Goal: Task Accomplishment & Management: Complete application form

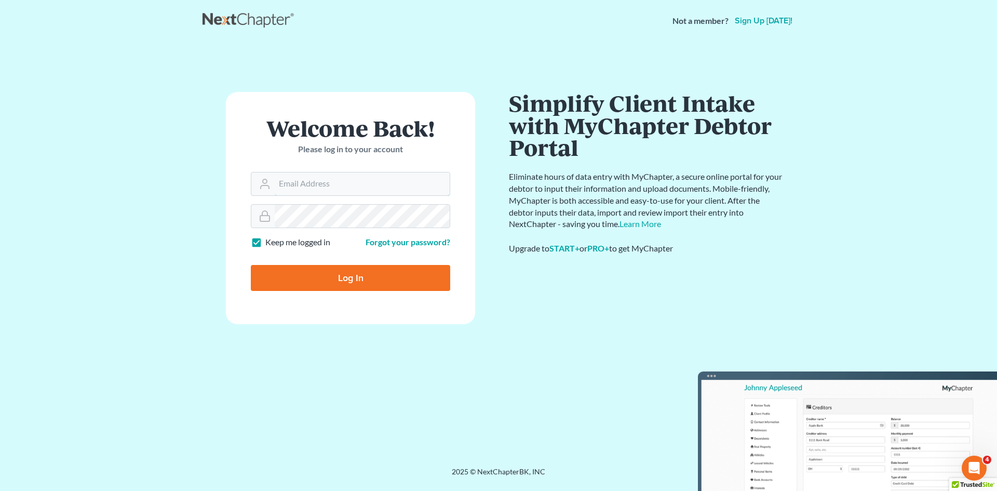
type input "utahbk@gmail.com"
click at [384, 284] on input "Log In" at bounding box center [350, 278] width 199 height 26
type input "Thinking..."
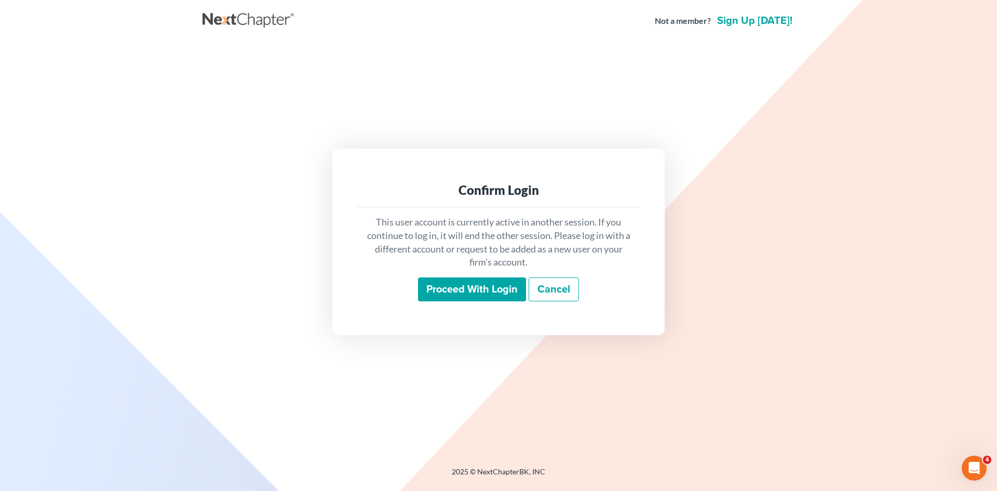
click at [473, 284] on input "Proceed with login" at bounding box center [472, 289] width 108 height 24
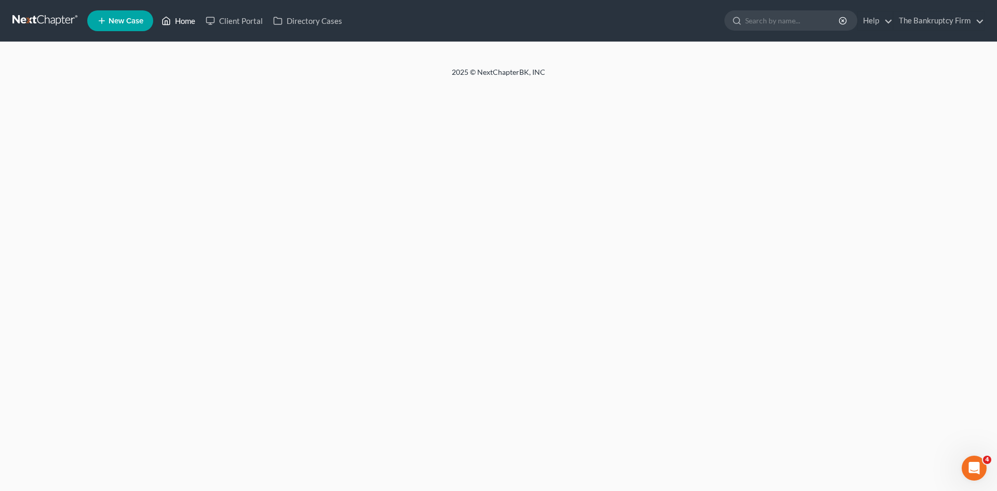
click at [185, 21] on link "Home" at bounding box center [178, 20] width 44 height 19
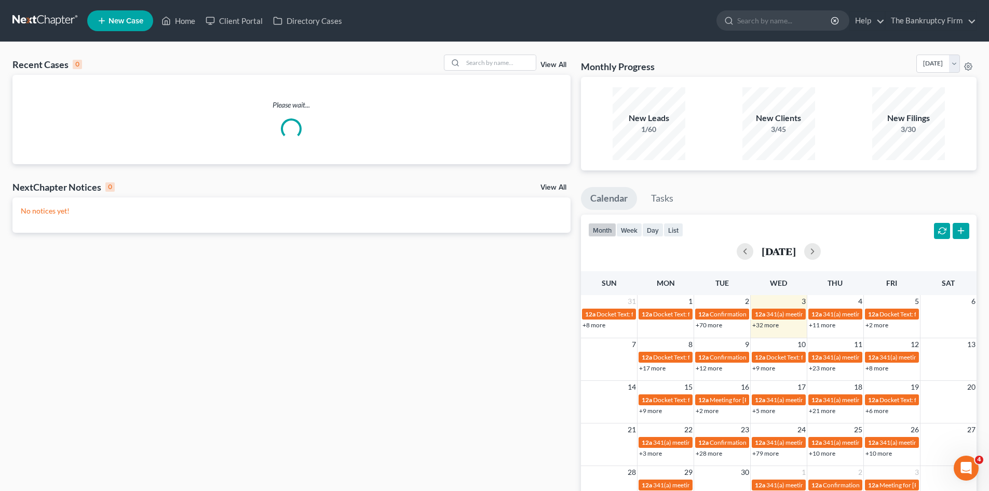
click at [558, 64] on link "View All" at bounding box center [554, 64] width 26 height 7
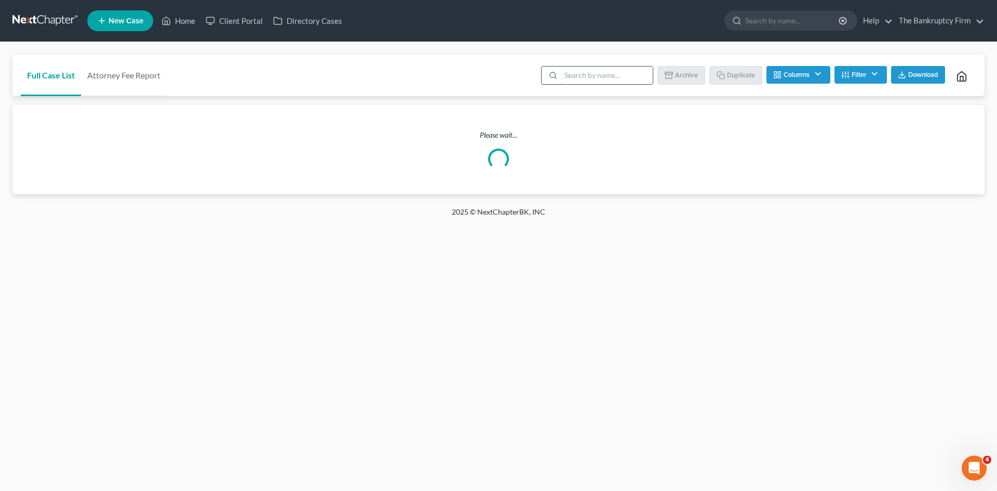
click at [570, 73] on input "search" at bounding box center [607, 75] width 92 height 18
type input "aaa"
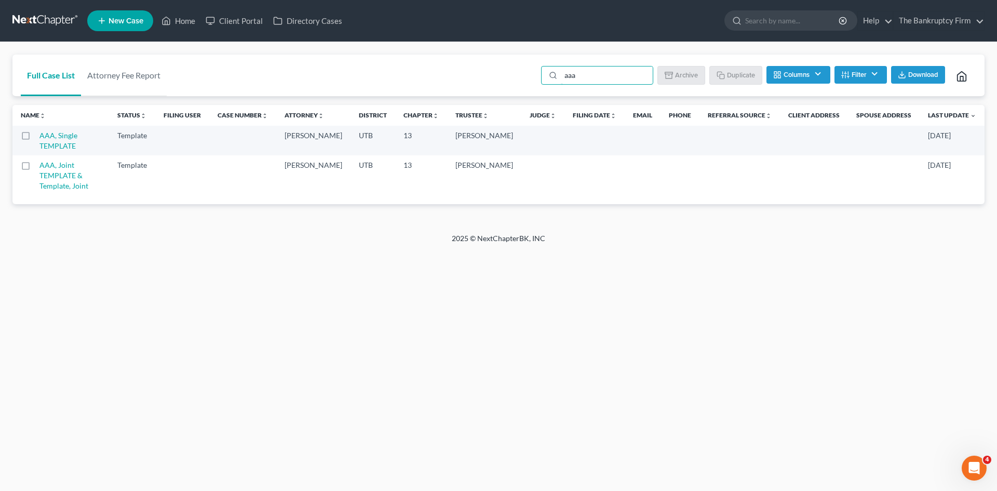
click at [35, 168] on label at bounding box center [35, 168] width 0 height 0
click at [39, 167] on input "checkbox" at bounding box center [42, 163] width 7 height 7
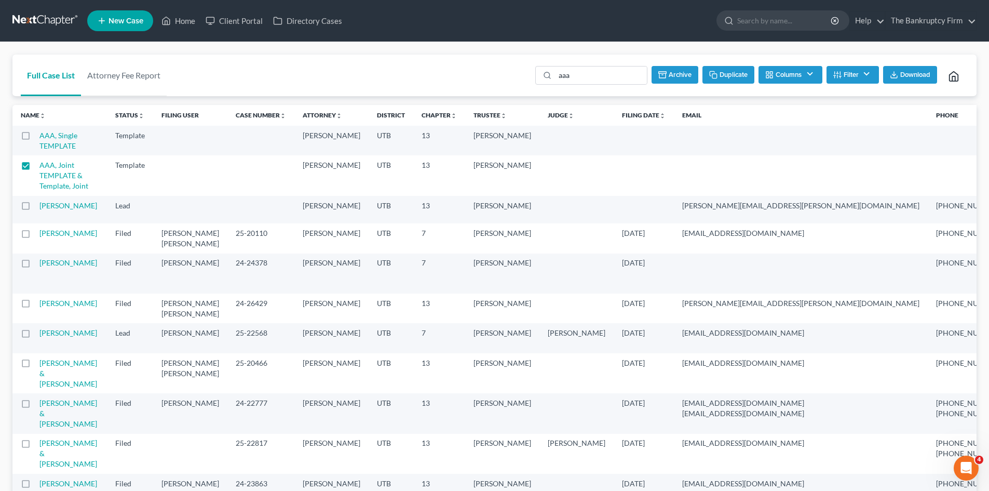
click at [731, 78] on button "Duplicate" at bounding box center [729, 75] width 52 height 18
checkbox input "false"
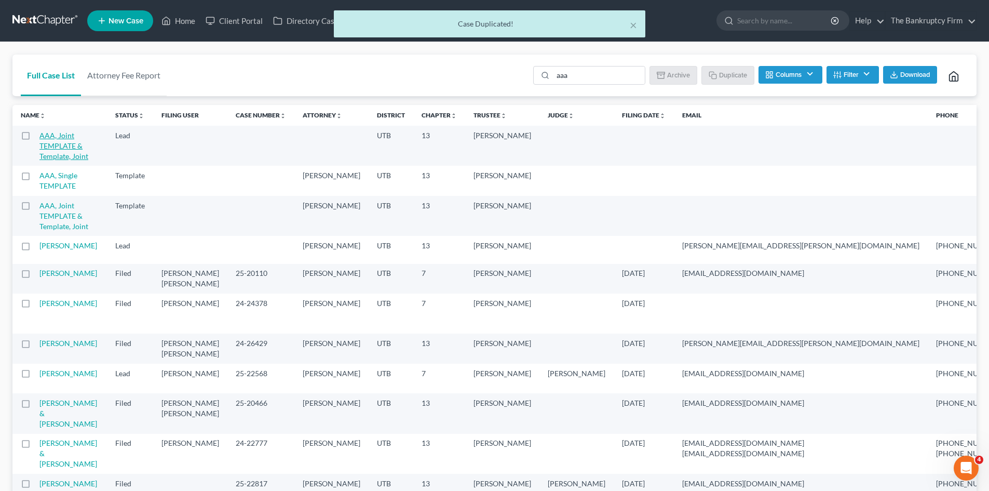
click at [61, 146] on link "AAA, Joint TEMPLATE & Template, Joint" at bounding box center [63, 146] width 49 height 30
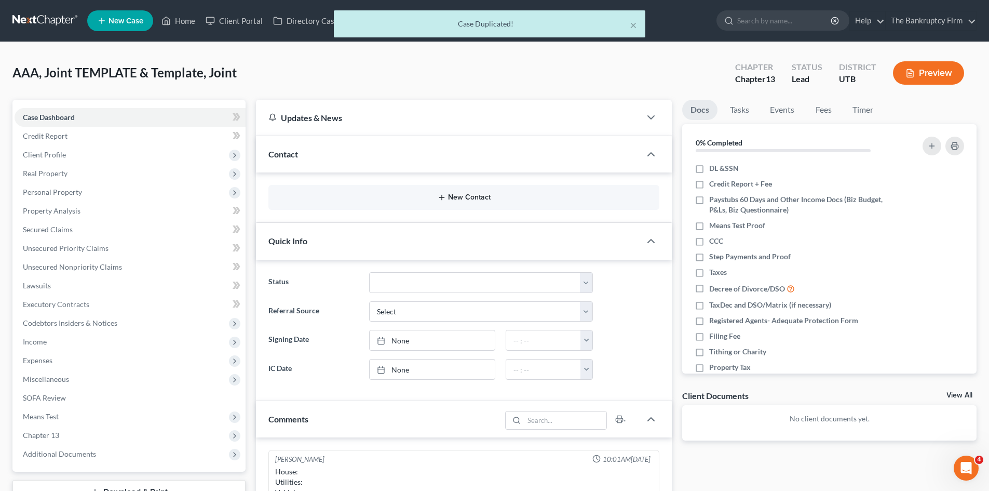
click at [469, 199] on button "New Contact" at bounding box center [464, 197] width 374 height 8
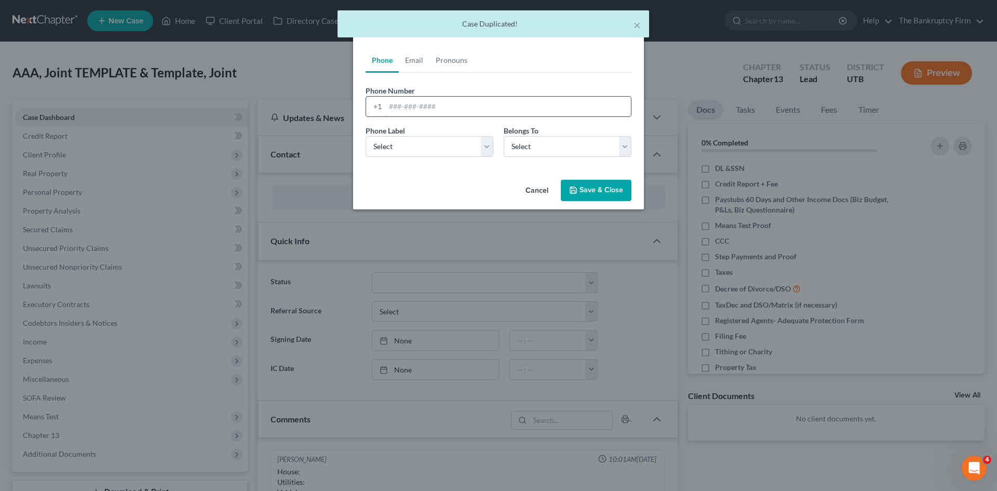
click at [399, 103] on input "tel" at bounding box center [508, 107] width 246 height 20
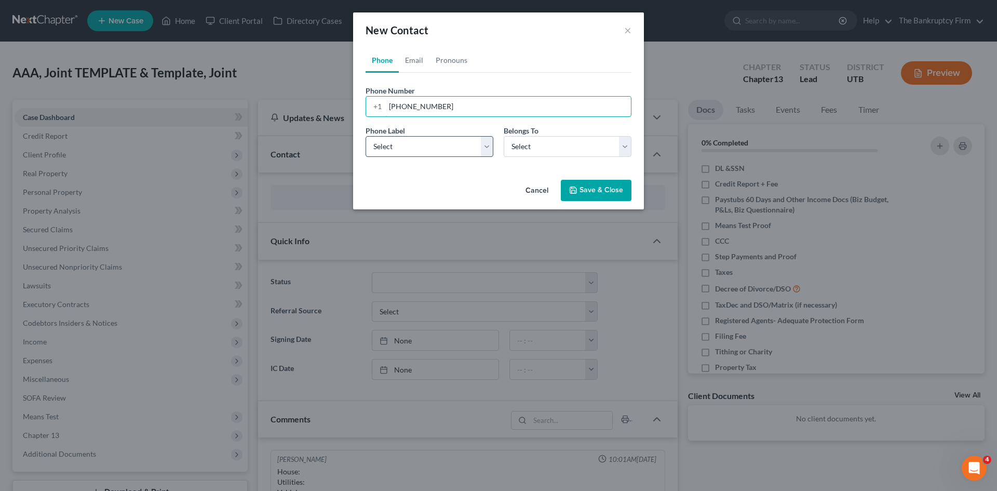
type input "[PHONE_NUMBER]"
click at [455, 155] on select "Select Mobile Home Work Other" at bounding box center [430, 146] width 128 height 21
select select "0"
click at [366, 136] on select "Select Mobile Home Work Other" at bounding box center [430, 146] width 128 height 21
click at [548, 149] on select "Select Client Spouse Other" at bounding box center [568, 146] width 128 height 21
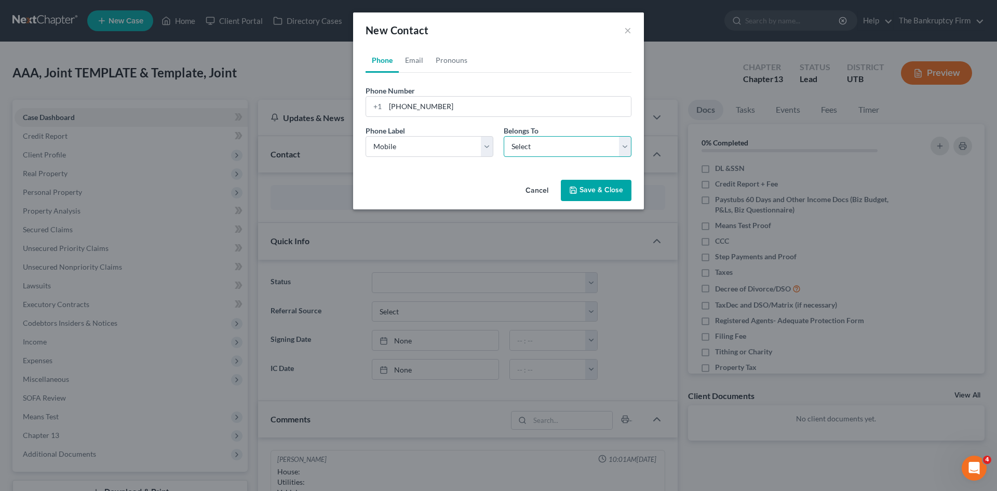
select select "0"
click at [504, 136] on select "Select Client Spouse Other" at bounding box center [568, 146] width 128 height 21
select select "0"
click at [416, 57] on link "Email" at bounding box center [414, 60] width 31 height 25
click at [412, 103] on input "email" at bounding box center [508, 107] width 246 height 20
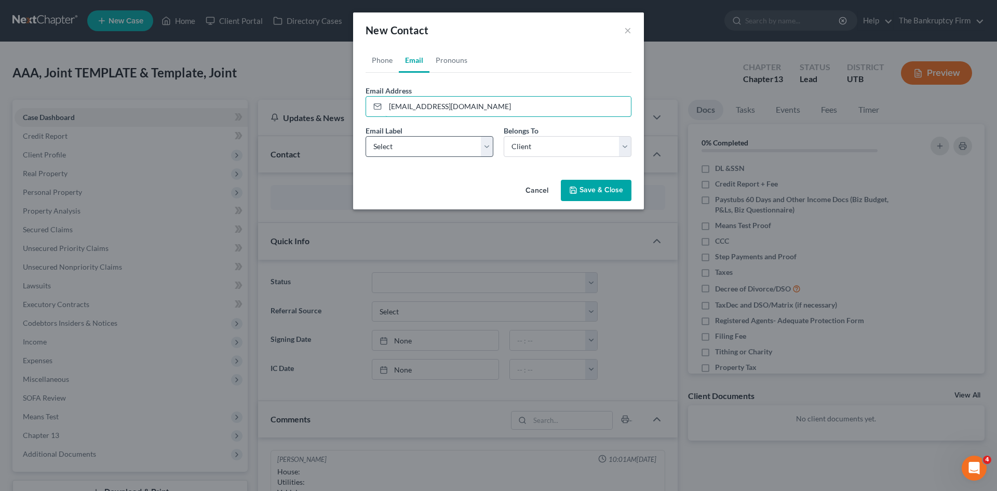
type input "[EMAIL_ADDRESS][DOMAIN_NAME]"
click at [459, 141] on select "Select Home Work Other" at bounding box center [430, 146] width 128 height 21
select select "0"
click at [366, 136] on select "Select Home Work Other" at bounding box center [430, 146] width 128 height 21
click at [597, 187] on button "Save & Close" at bounding box center [596, 191] width 71 height 22
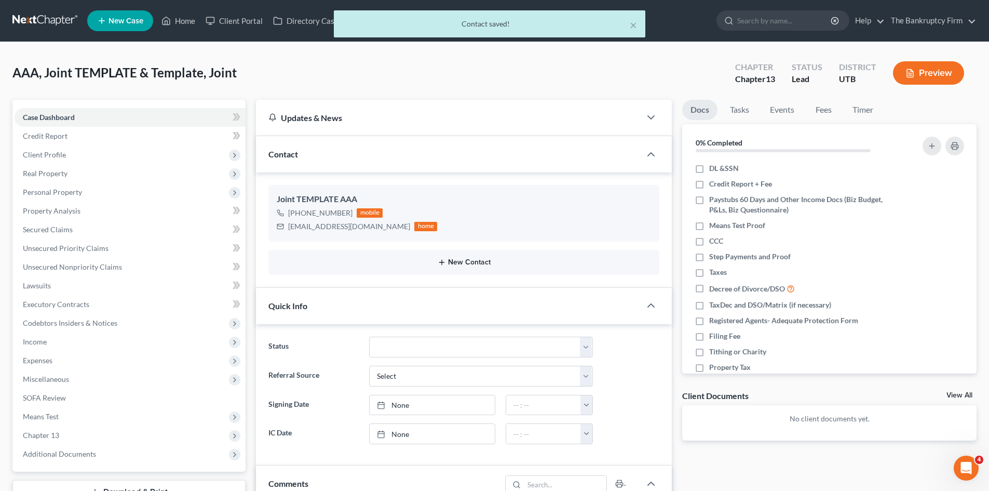
click at [471, 264] on button "New Contact" at bounding box center [464, 262] width 374 height 8
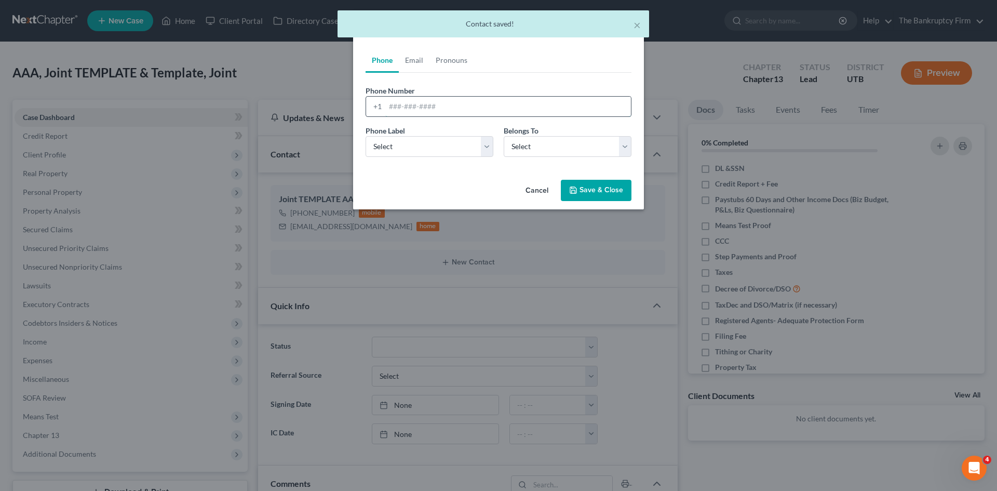
click at [412, 102] on input "tel" at bounding box center [508, 107] width 246 height 20
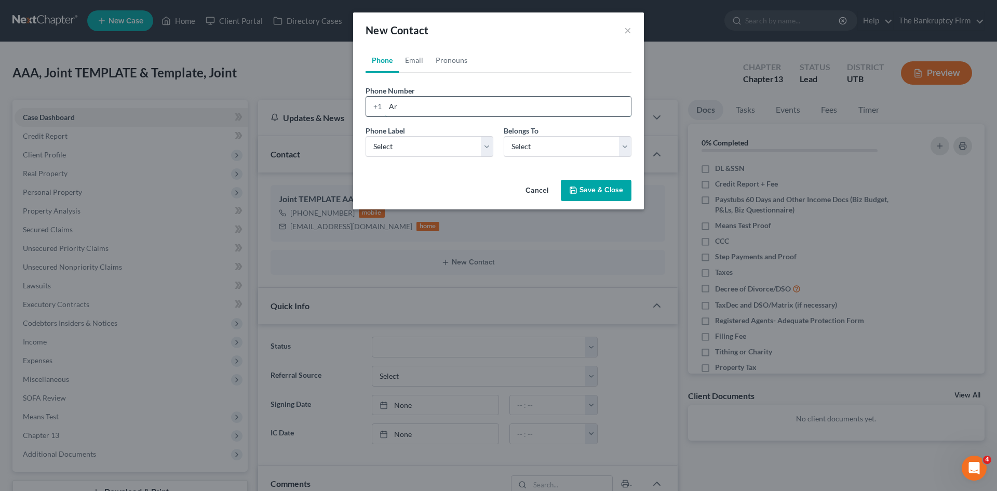
type input "A"
type input "[PHONE_NUMBER]"
click at [423, 139] on select "Select Mobile Home Work Other" at bounding box center [430, 146] width 128 height 21
select select "0"
click at [366, 136] on select "Select Mobile Home Work Other" at bounding box center [430, 146] width 128 height 21
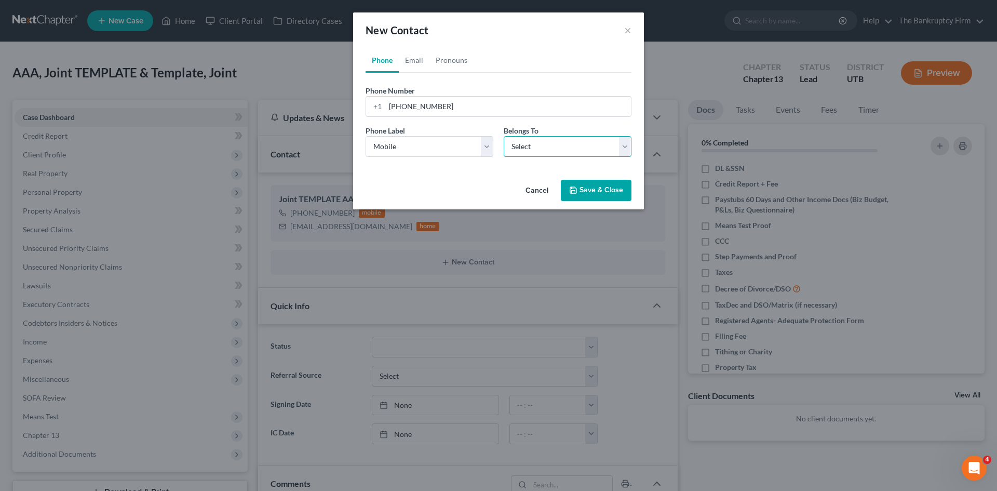
drag, startPoint x: 531, startPoint y: 146, endPoint x: 531, endPoint y: 152, distance: 6.2
click at [531, 146] on select "Select Client Spouse Other" at bounding box center [568, 146] width 128 height 21
select select "1"
click at [504, 136] on select "Select Client Spouse Other" at bounding box center [568, 146] width 128 height 21
select select "1"
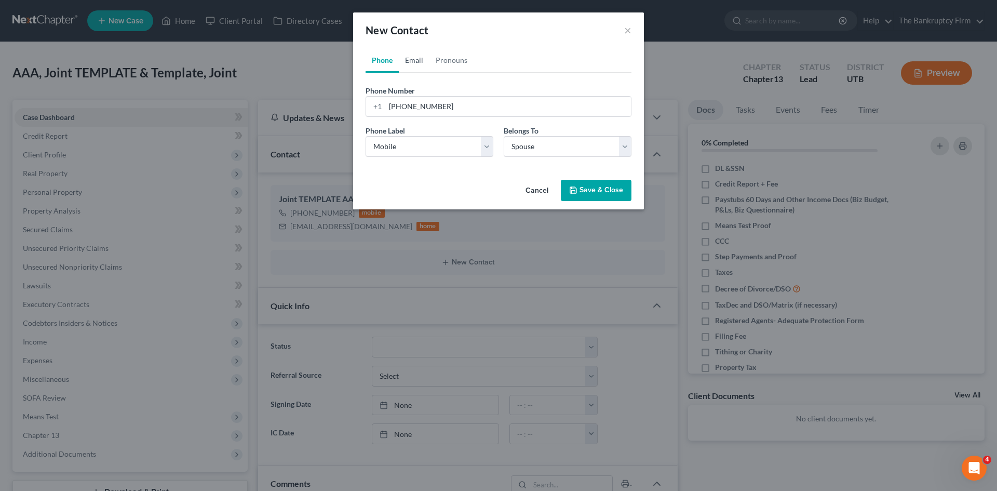
click at [412, 56] on link "Email" at bounding box center [414, 60] width 31 height 25
click at [405, 105] on input "email" at bounding box center [508, 107] width 246 height 20
type input "[EMAIL_ADDRESS][DOMAIN_NAME]"
click at [412, 145] on select "Select Home Work Other" at bounding box center [430, 146] width 128 height 21
select select "0"
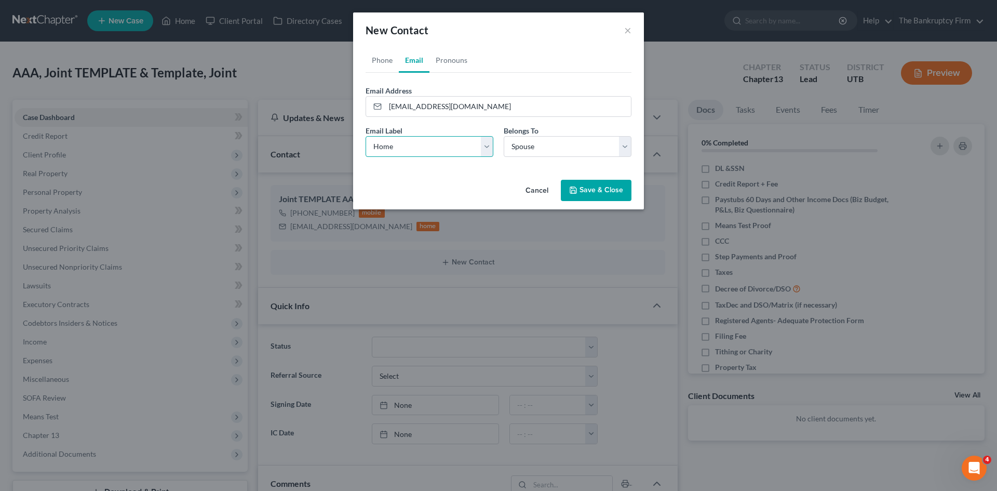
click at [366, 136] on select "Select Home Work Other" at bounding box center [430, 146] width 128 height 21
click at [400, 106] on input "[EMAIL_ADDRESS][DOMAIN_NAME]" at bounding box center [508, 107] width 246 height 20
type input "[EMAIL_ADDRESS][DOMAIN_NAME]"
click at [572, 187] on polyline "button" at bounding box center [573, 188] width 3 height 2
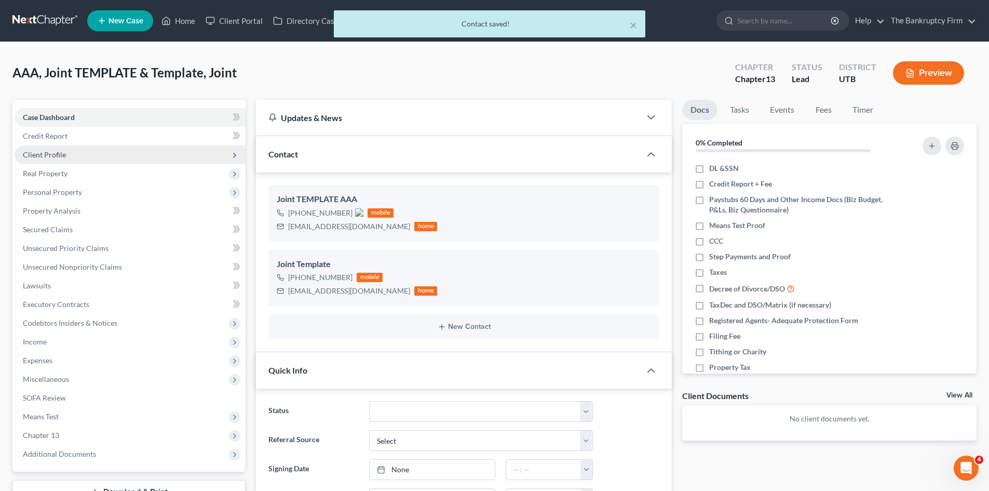
click at [68, 157] on span "Client Profile" at bounding box center [130, 154] width 231 height 19
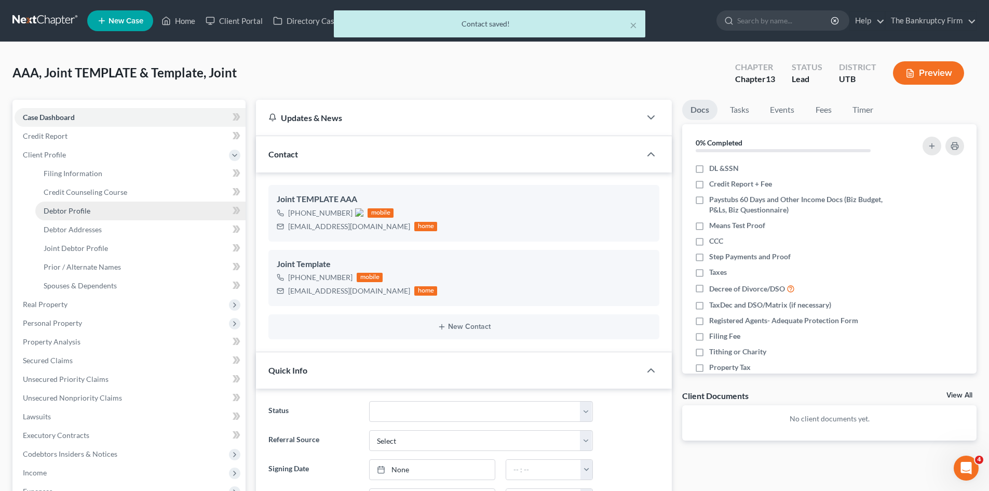
click at [83, 205] on link "Debtor Profile" at bounding box center [140, 210] width 210 height 19
select select "1"
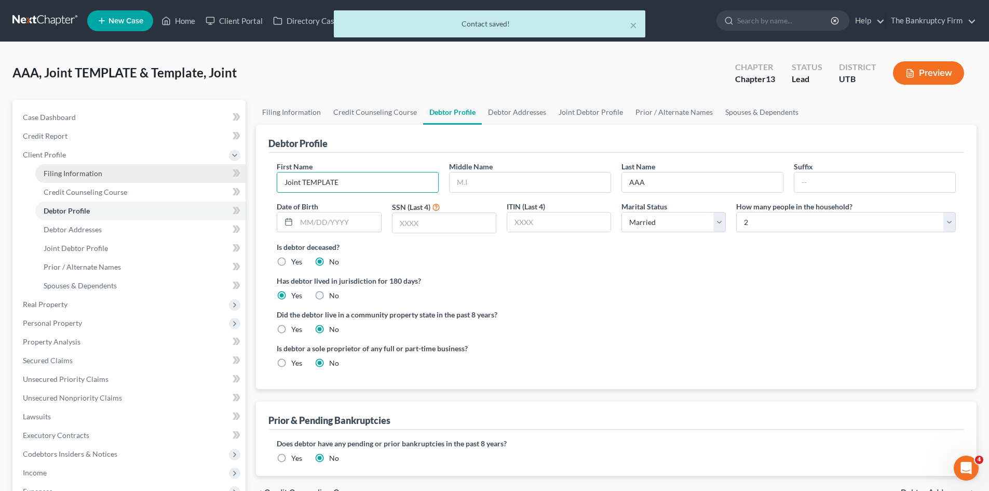
drag, startPoint x: 349, startPoint y: 180, endPoint x: 110, endPoint y: 169, distance: 240.2
click at [110, 169] on div "Petition Navigation Case Dashboard Payments Invoices Payments Payments Credit R…" at bounding box center [494, 381] width 975 height 562
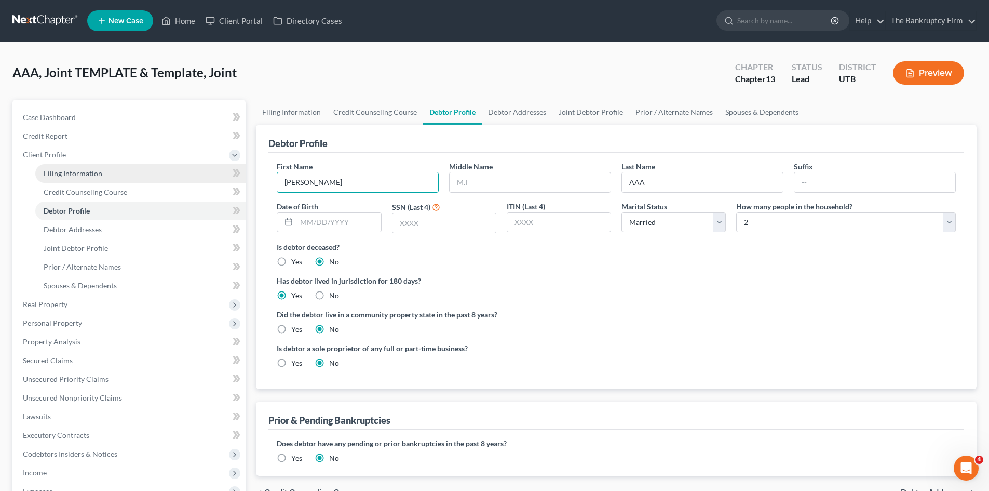
type input "[PERSON_NAME]"
type input "[DATE]"
type input "2448"
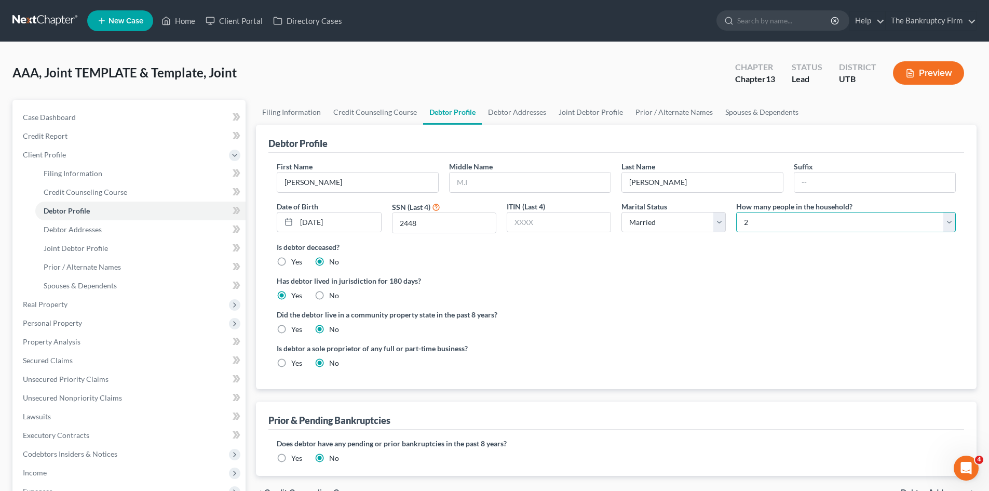
click at [770, 224] on select "Select 1 2 3 4 5 6 7 8 9 10 11 12 13 14 15 16 17 18 19 20" at bounding box center [846, 222] width 220 height 21
select select "2"
click at [736, 212] on select "Select 1 2 3 4 5 6 7 8 9 10 11 12 13 14 15 16 17 18 19 20" at bounding box center [846, 222] width 220 height 21
click at [88, 237] on link "Debtor Addresses" at bounding box center [140, 229] width 210 height 19
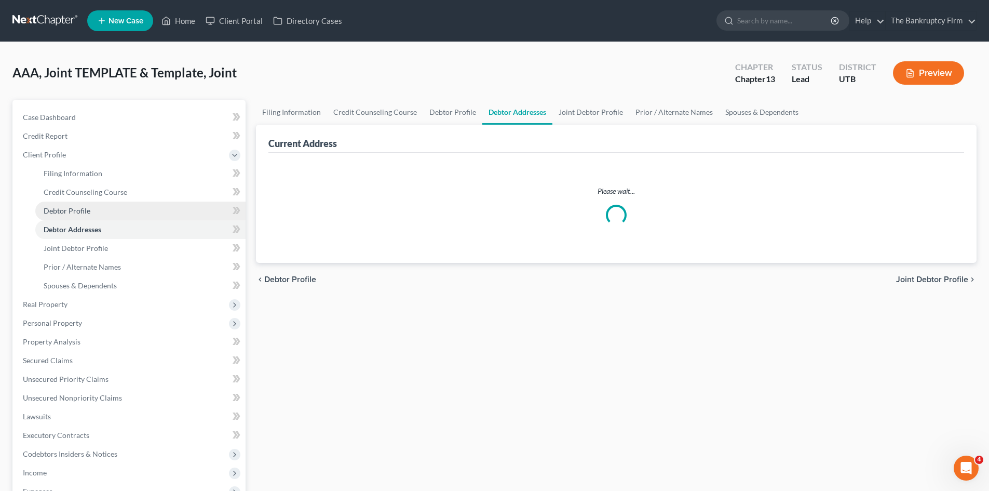
select select "0"
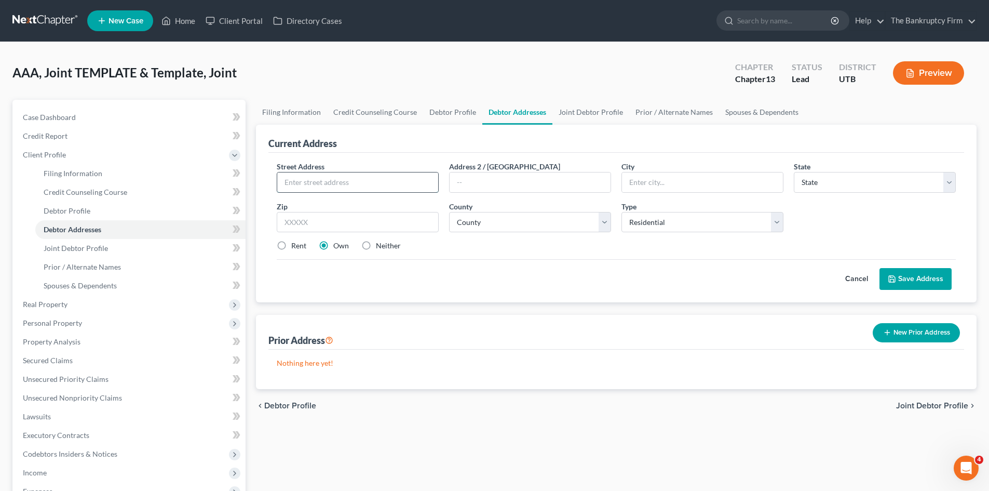
click at [308, 178] on input "text" at bounding box center [357, 182] width 161 height 20
type input "10465 N 11750 W"
type input "Tremonton"
select select "46"
type input "84337"
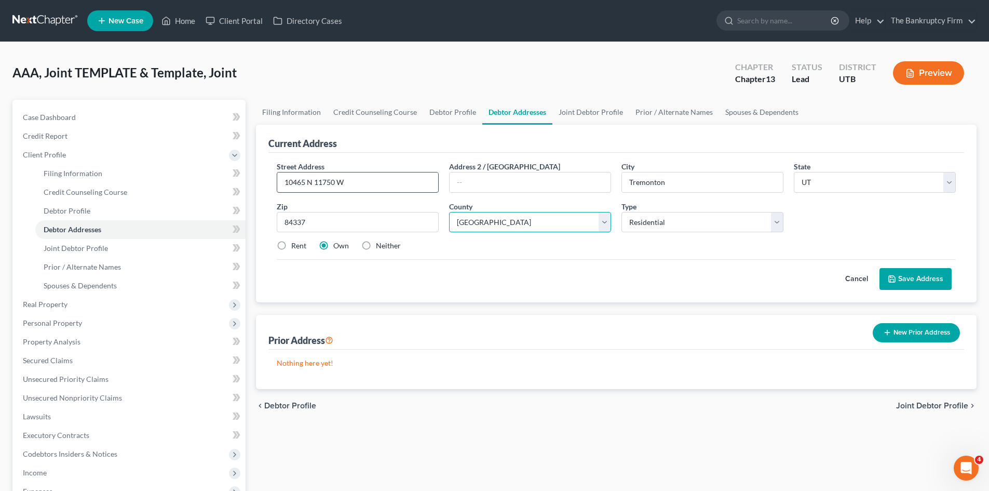
select select "1"
click at [441, 253] on div "Street Address * 10465 N 11750 W Address [GEOGRAPHIC_DATA] * [GEOGRAPHIC_DATA] …" at bounding box center [617, 210] width 690 height 99
click at [334, 181] on input "10465 N 11750 W" at bounding box center [357, 182] width 161 height 20
click at [291, 246] on label "Rent" at bounding box center [298, 245] width 15 height 10
click at [295, 246] on input "Rent" at bounding box center [298, 243] width 7 height 7
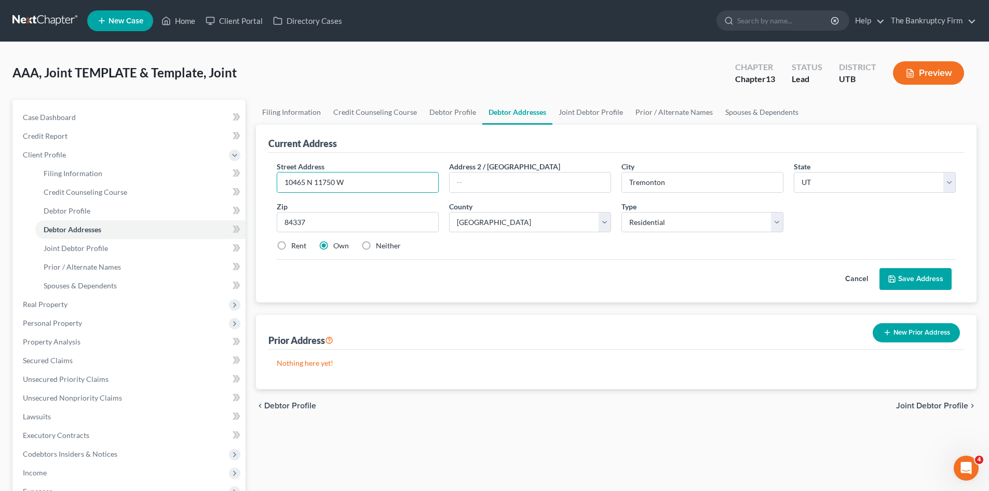
radio input "true"
click at [901, 279] on button "Save Address" at bounding box center [916, 279] width 72 height 22
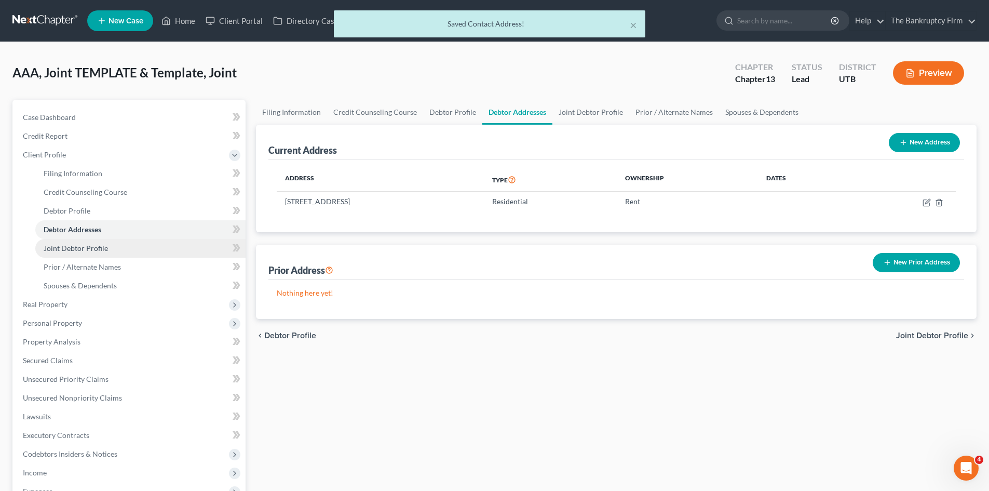
click at [87, 247] on span "Joint Debtor Profile" at bounding box center [76, 248] width 64 height 9
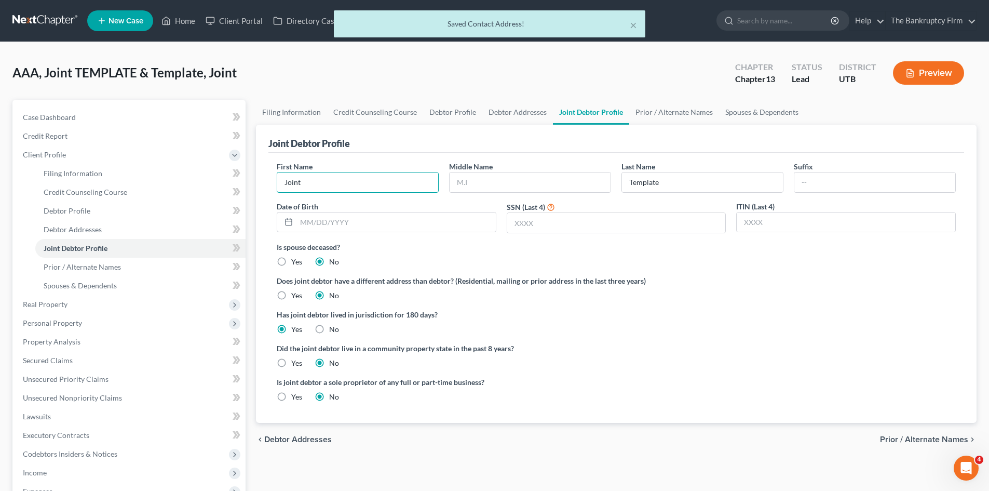
drag, startPoint x: 352, startPoint y: 180, endPoint x: 255, endPoint y: 179, distance: 97.1
click at [255, 179] on div "Filing Information Credit Counseling Course Debtor Profile Debtor Addresses Joi…" at bounding box center [616, 381] width 731 height 562
type input "[PERSON_NAME]"
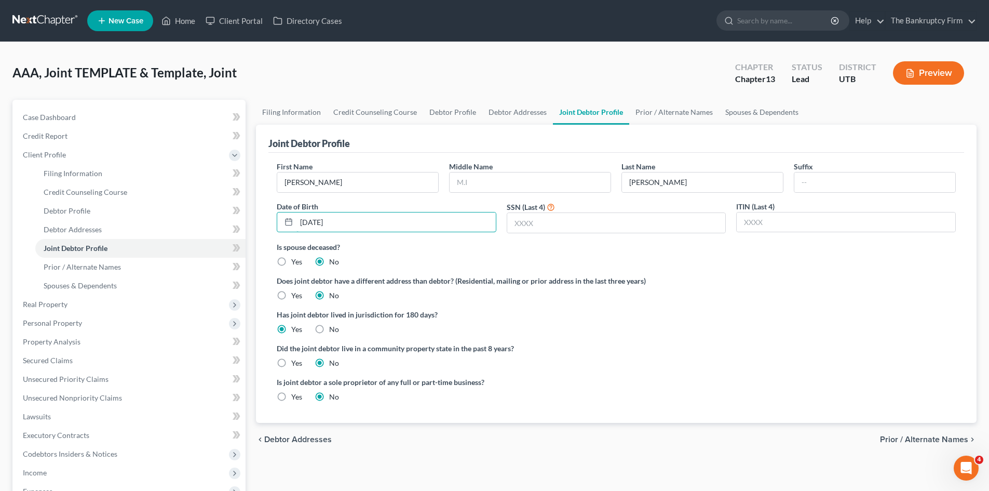
type input "[DATE]"
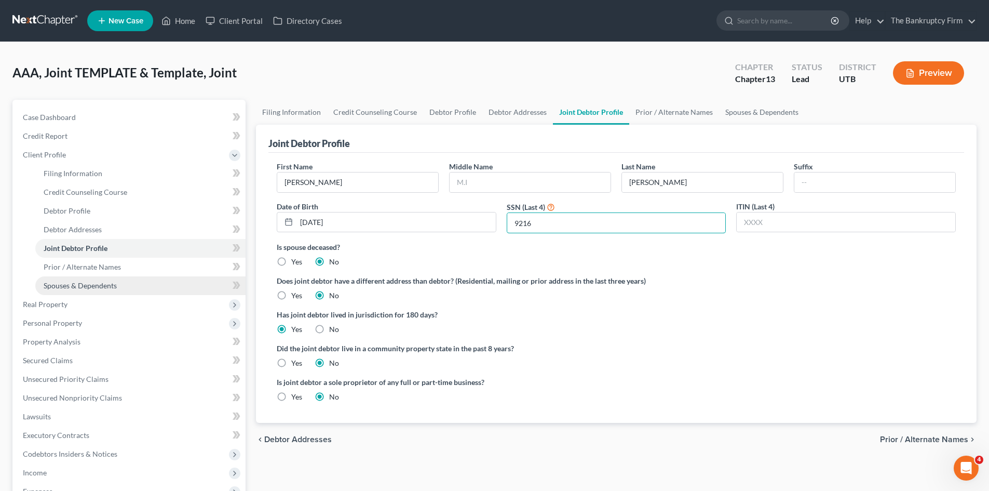
type input "9216"
click at [76, 287] on span "Spouses & Dependents" at bounding box center [80, 285] width 73 height 9
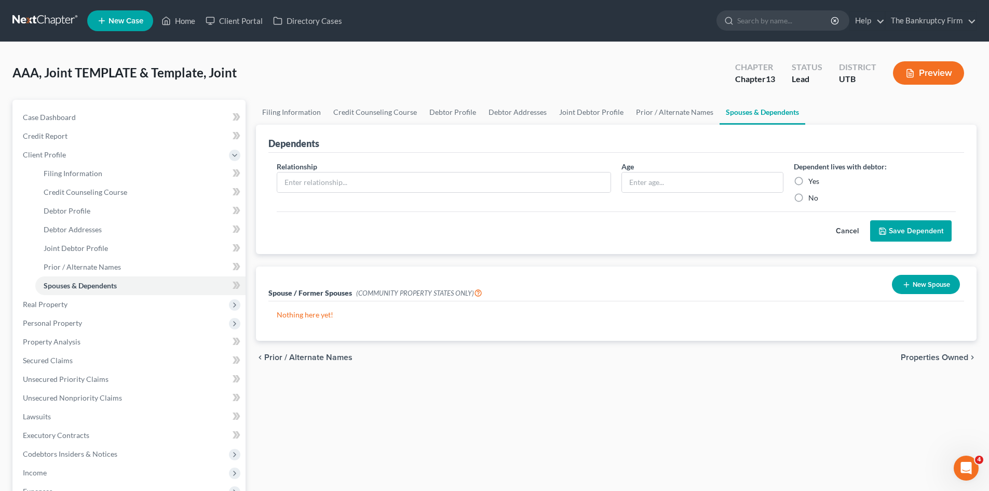
click at [809, 180] on label "Yes" at bounding box center [814, 181] width 11 height 10
click at [813, 180] on input "Yes" at bounding box center [816, 179] width 7 height 7
radio input "true"
drag, startPoint x: 412, startPoint y: 187, endPoint x: 409, endPoint y: 192, distance: 5.5
click at [412, 187] on input "text" at bounding box center [443, 182] width 333 height 20
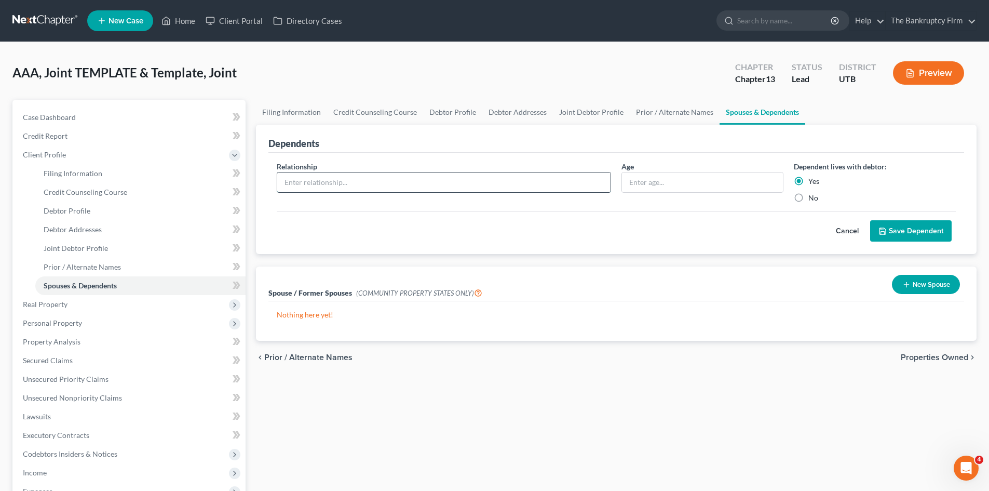
type input "son"
click at [648, 180] on input "text" at bounding box center [702, 182] width 161 height 20
type input "7"
click at [926, 235] on button "Save Dependent" at bounding box center [911, 231] width 82 height 22
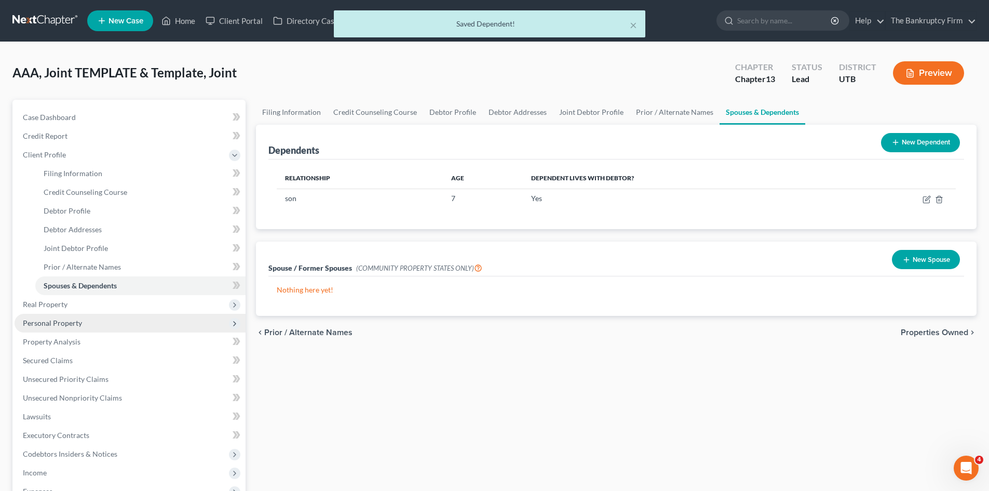
click at [50, 321] on span "Personal Property" at bounding box center [52, 322] width 59 height 9
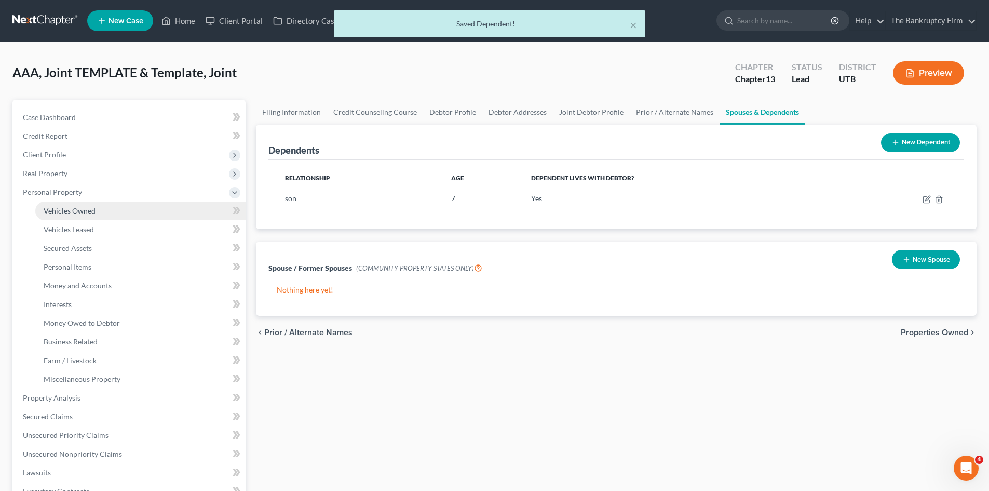
click at [85, 209] on span "Vehicles Owned" at bounding box center [70, 210] width 52 height 9
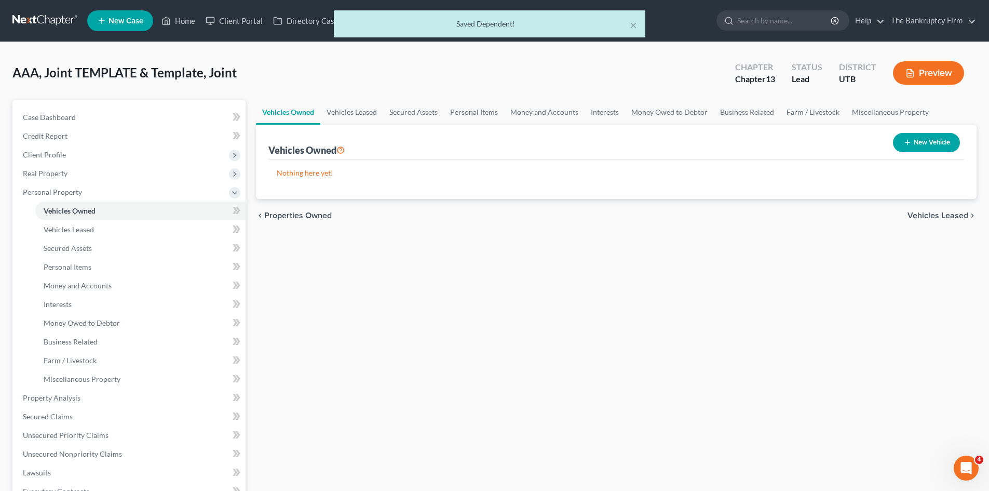
click at [914, 139] on button "New Vehicle" at bounding box center [926, 142] width 67 height 19
select select "0"
select select "2"
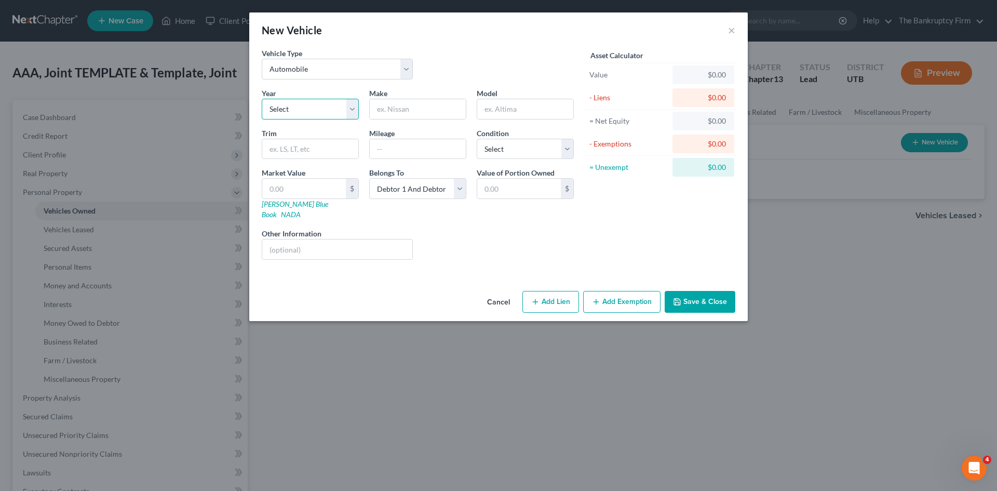
click at [351, 112] on select "Select 2026 2025 2024 2023 2022 2021 2020 2019 2018 2017 2016 2015 2014 2013 20…" at bounding box center [310, 109] width 97 height 21
select select "14"
click at [262, 99] on select "Select 2026 2025 2024 2023 2022 2021 2020 2019 2018 2017 2016 2015 2014 2013 20…" at bounding box center [310, 109] width 97 height 21
type input "Dodge"
type input "Avenger"
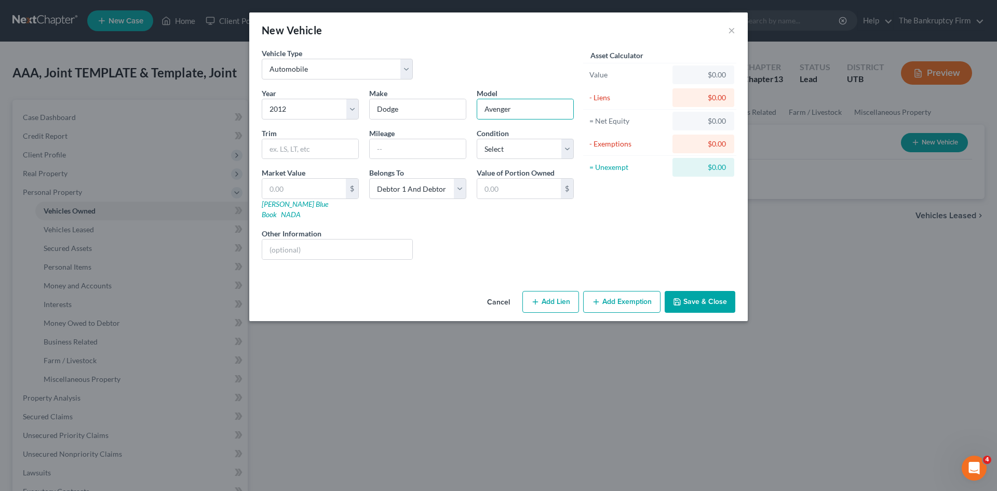
click at [717, 291] on button "Save & Close" at bounding box center [700, 302] width 71 height 22
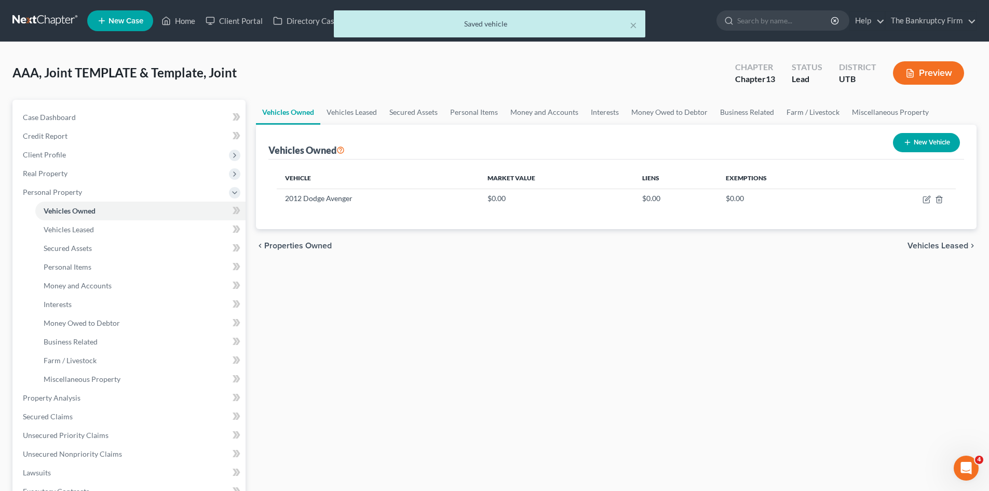
click at [913, 143] on button "New Vehicle" at bounding box center [926, 142] width 67 height 19
select select "0"
select select "2"
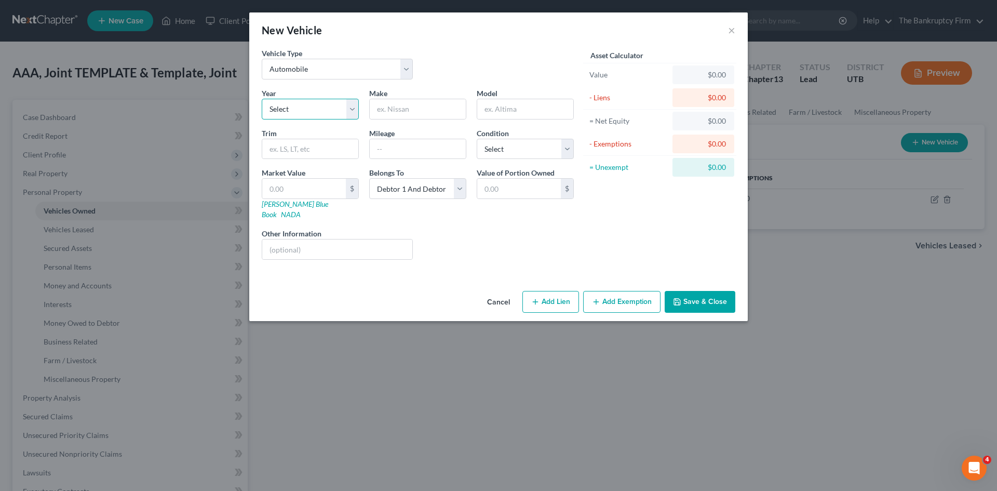
click at [355, 111] on select "Select 2026 2025 2024 2023 2022 2021 2020 2019 2018 2017 2016 2015 2014 2013 20…" at bounding box center [310, 109] width 97 height 21
select select "8"
click at [262, 99] on select "Select 2026 2025 2024 2023 2022 2021 2020 2019 2018 2017 2016 2015 2014 2013 20…" at bounding box center [310, 109] width 97 height 21
type input "Subaru"
type input "Crosstrek"
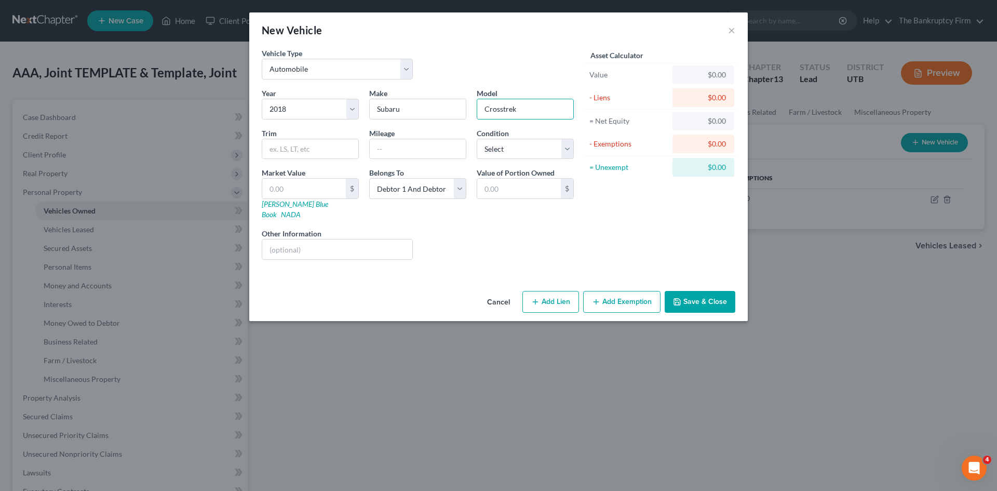
click at [705, 293] on button "Save & Close" at bounding box center [700, 302] width 71 height 22
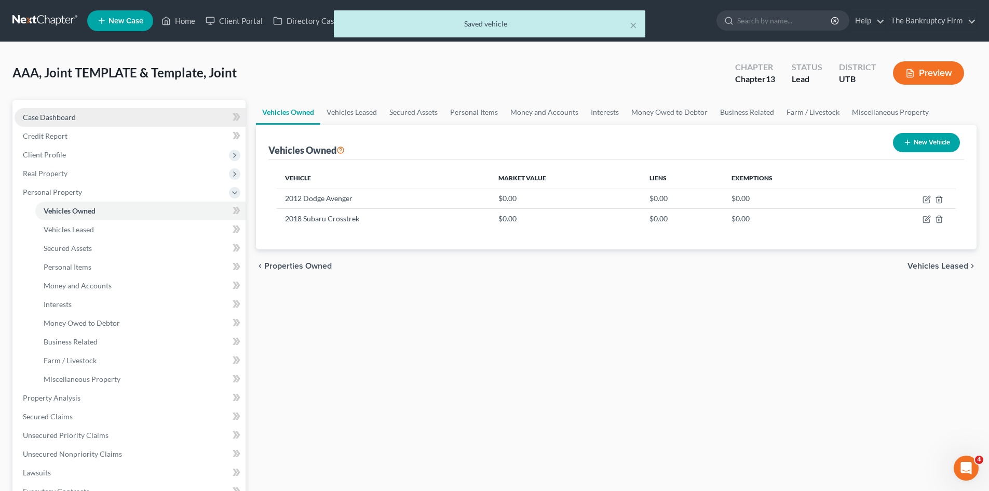
click at [73, 116] on span "Case Dashboard" at bounding box center [49, 117] width 53 height 9
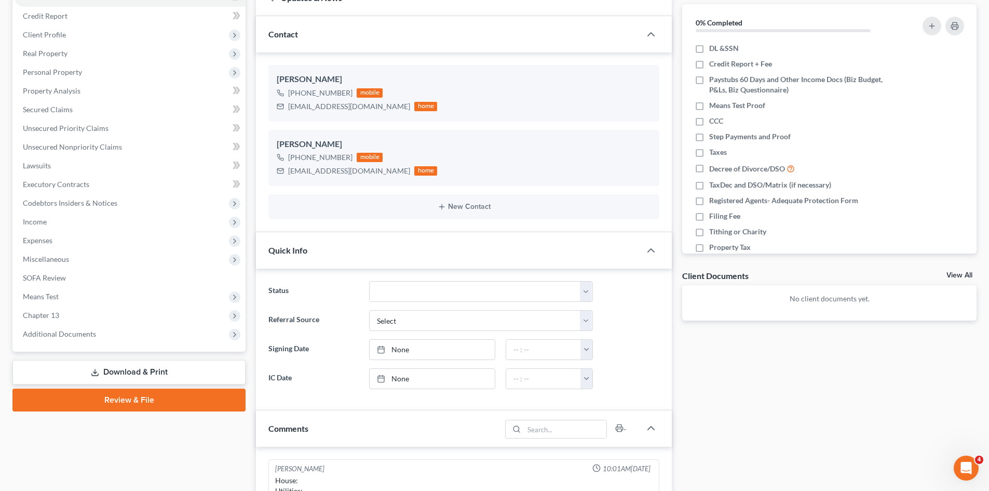
scroll to position [312, 0]
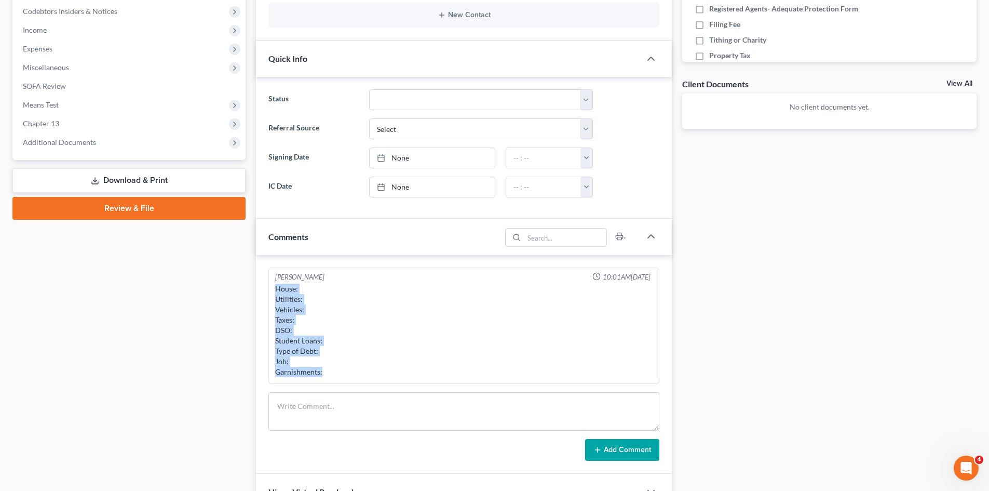
drag, startPoint x: 328, startPoint y: 372, endPoint x: 270, endPoint y: 293, distance: 98.0
click at [270, 293] on div "[PERSON_NAME] 10:01AM[DATE] House: Utilities: Vehicles: Taxes: DSO: Student Loa…" at bounding box center [463, 325] width 391 height 117
copy div "House: Utilities: Vehicles: Taxes: DSO: Student Loans: Type of Debt: Job: Garni…"
click at [294, 401] on textarea at bounding box center [463, 411] width 391 height 38
paste textarea "House: Utilities: Vehicles: Taxes: DSO: Student Loans: Type of Debt: Job: Garni…"
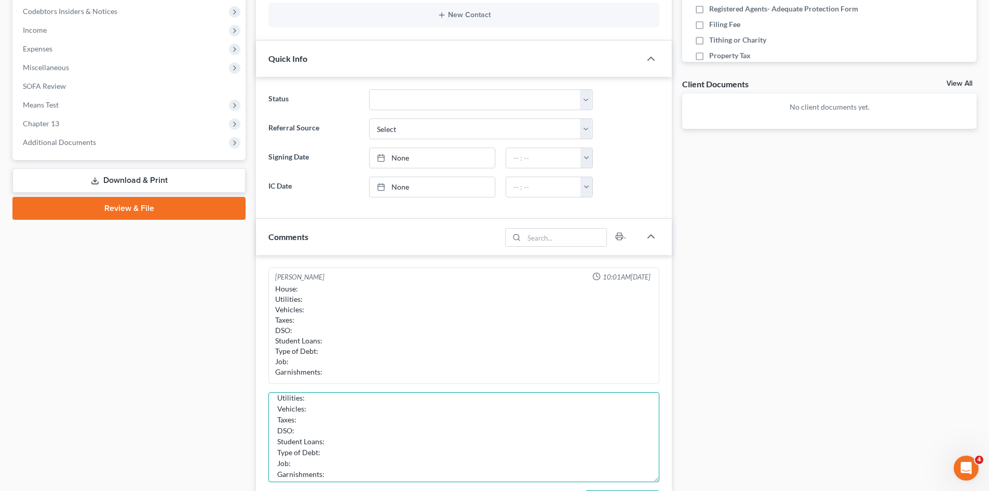
scroll to position [7, 0]
drag, startPoint x: 652, startPoint y: 429, endPoint x: 653, endPoint y: 498, distance: 69.1
click at [653, 490] on html "Home New Case Client Portal Directory Cases The Bankruptcy Firm [EMAIL_ADDRESS]…" at bounding box center [494, 231] width 989 height 1086
click at [311, 398] on textarea "House: Utilities: Vehicles: Taxes: DSO: Student Loans: Type of Debt: Job: Garni…" at bounding box center [463, 445] width 391 height 107
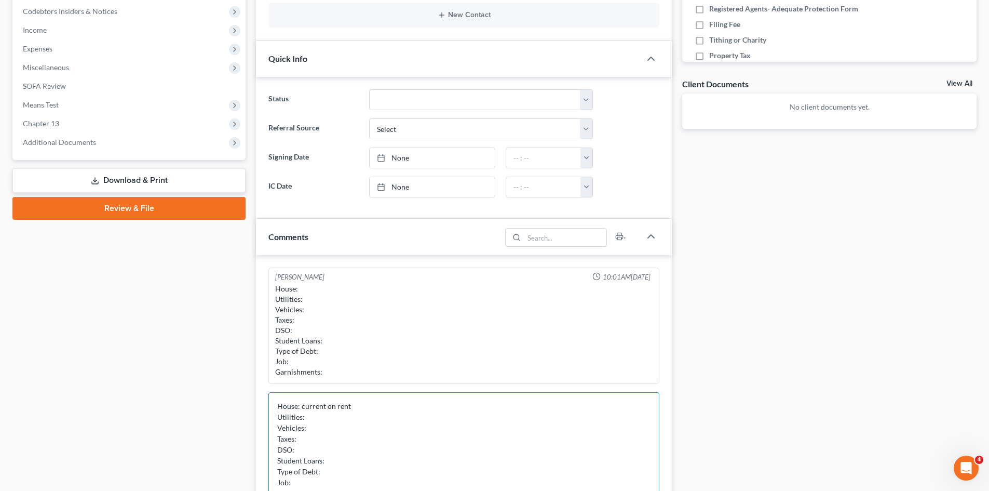
click at [316, 432] on textarea "House: current on rent Utilities: Vehicles: Taxes: DSO: Student Loans: Type of …" at bounding box center [463, 445] width 391 height 107
click at [314, 441] on textarea "House: current on rent Utilities: Vehicles: Subaru current-[DATE]. Dodge curren…" at bounding box center [463, 445] width 391 height 107
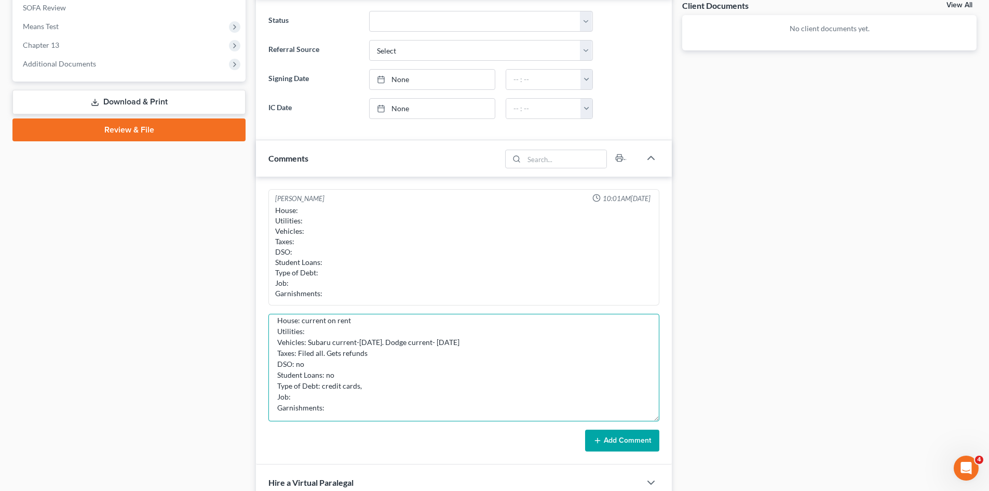
scroll to position [415, 0]
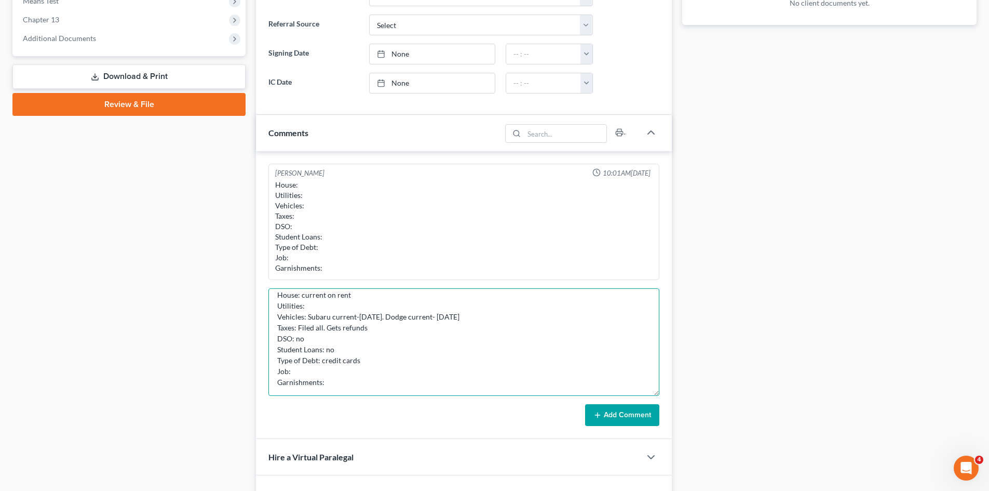
click at [329, 380] on textarea "House: current on rent Utilities: Vehicles: Subaru current-[DATE]. Dodge curren…" at bounding box center [463, 341] width 391 height 107
click at [371, 360] on textarea "House: current on rent Utilities: Vehicles: Subaru current-[DATE]. Dodge curren…" at bounding box center [463, 341] width 391 height 107
click at [299, 369] on textarea "House: current on rent Utilities: Vehicles: Subaru current-[DATE]. Dodge curren…" at bounding box center [463, 341] width 391 height 107
click at [350, 385] on textarea "House: current on rent Utilities: Vehicles: Subaru current-[DATE]. Dodge curren…" at bounding box center [463, 341] width 391 height 107
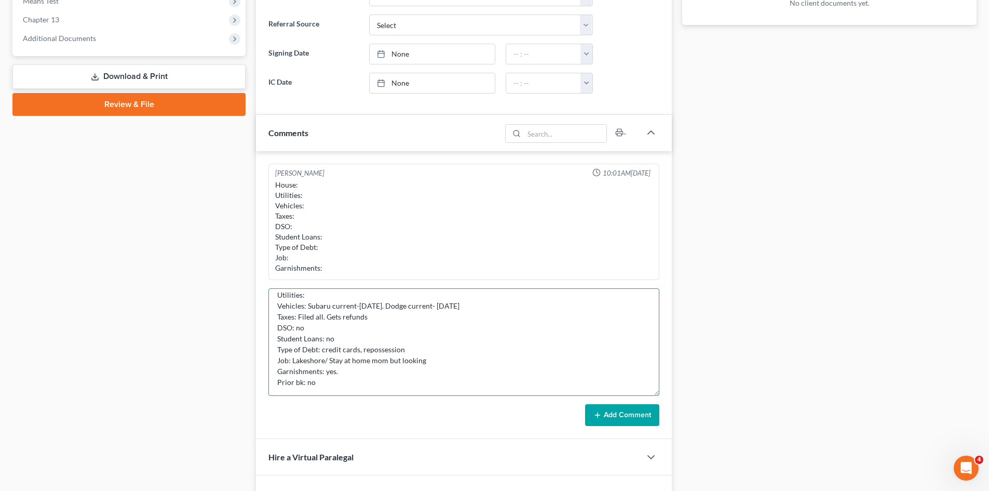
type textarea "House: current on rent Utilities: Vehicles: Subaru current-[DATE]. Dodge curren…"
click at [618, 412] on button "Add Comment" at bounding box center [622, 415] width 74 height 22
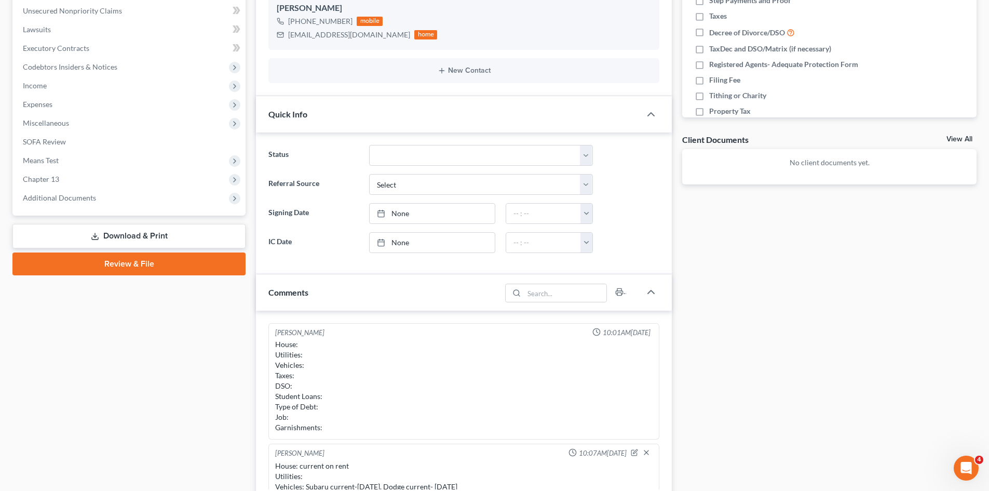
scroll to position [52, 0]
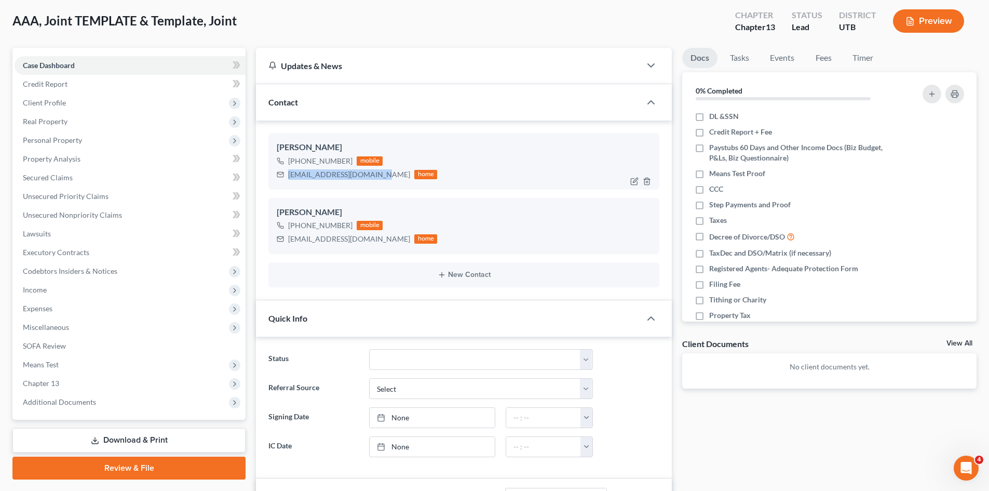
drag, startPoint x: 381, startPoint y: 175, endPoint x: 290, endPoint y: 177, distance: 90.9
click at [290, 177] on div "[EMAIL_ADDRESS][DOMAIN_NAME]" at bounding box center [349, 174] width 122 height 10
copy div "[EMAIL_ADDRESS][DOMAIN_NAME]"
click at [347, 241] on div "[EMAIL_ADDRESS][DOMAIN_NAME]" at bounding box center [349, 239] width 122 height 10
copy div "[EMAIL_ADDRESS][DOMAIN_NAME]"
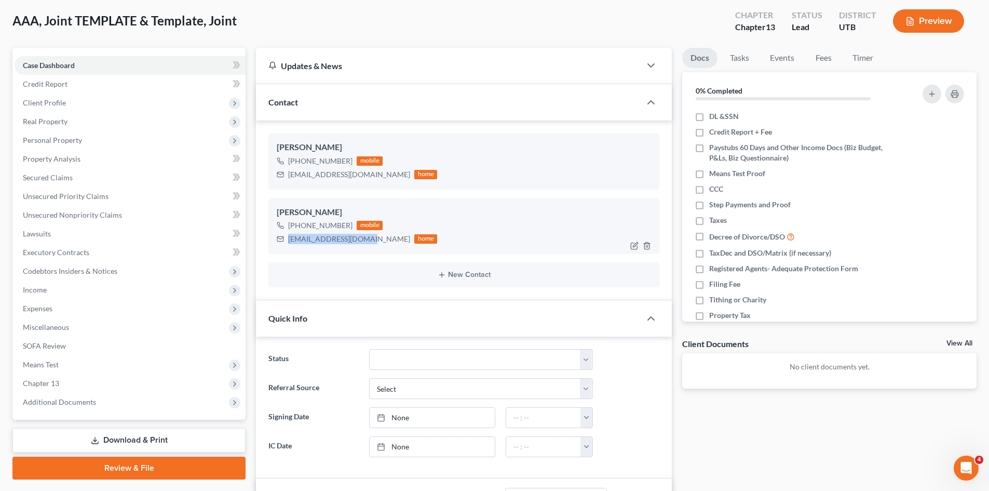
drag, startPoint x: 366, startPoint y: 237, endPoint x: 290, endPoint y: 242, distance: 76.5
click at [290, 242] on div "[EMAIL_ADDRESS][DOMAIN_NAME] home" at bounding box center [357, 239] width 160 height 14
drag, startPoint x: 348, startPoint y: 159, endPoint x: 298, endPoint y: 158, distance: 50.4
click at [298, 158] on span "[PHONE_NUMBER]" at bounding box center [325, 160] width 75 height 9
copy span "[PHONE_NUMBER]"
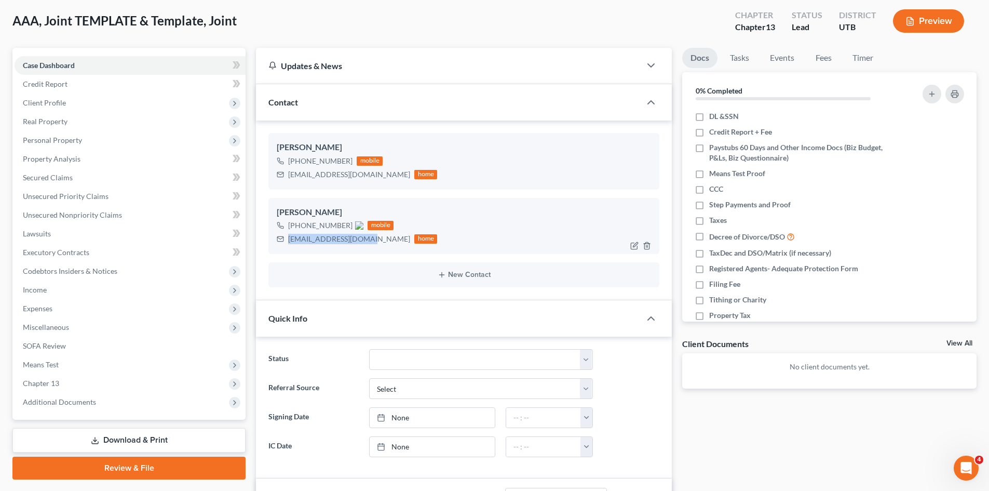
drag, startPoint x: 347, startPoint y: 223, endPoint x: 299, endPoint y: 223, distance: 48.3
click at [299, 223] on span "[PHONE_NUMBER]" at bounding box center [325, 225] width 75 height 9
copy span "[PHONE_NUMBER]"
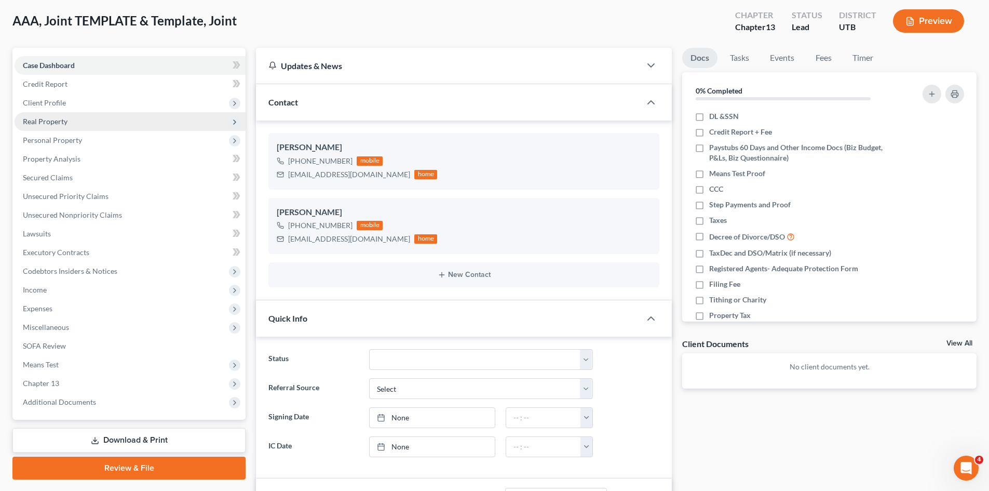
click at [44, 117] on span "Real Property" at bounding box center [45, 121] width 45 height 9
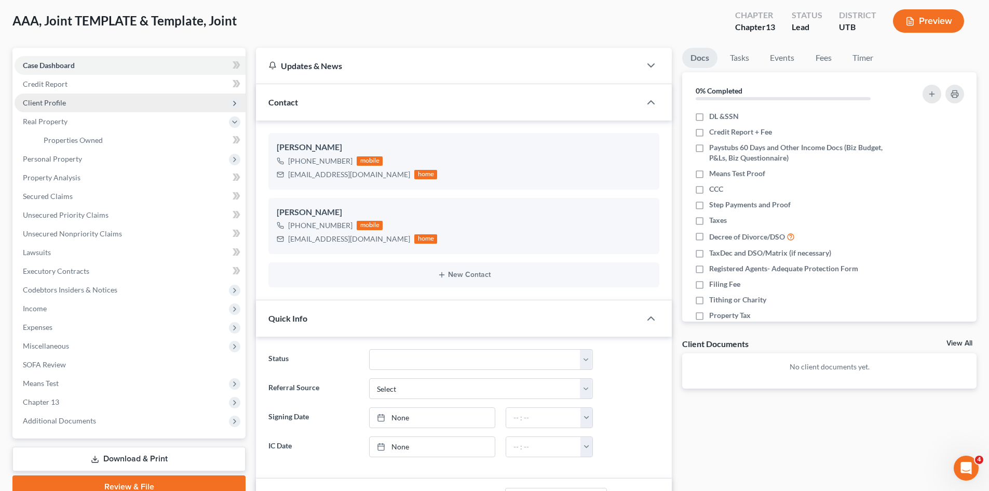
click at [44, 101] on span "Client Profile" at bounding box center [44, 102] width 43 height 9
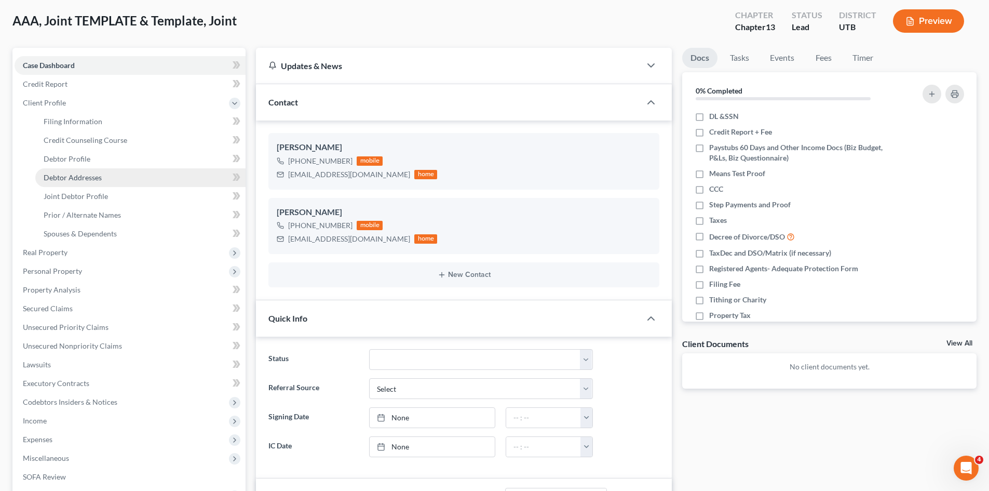
click at [63, 176] on span "Debtor Addresses" at bounding box center [73, 177] width 58 height 9
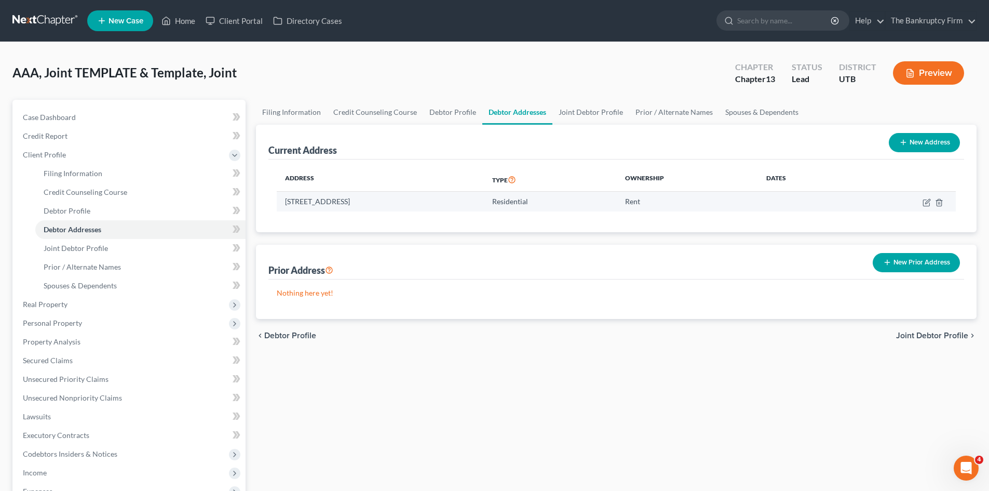
copy td "[STREET_ADDRESS]"
drag, startPoint x: 428, startPoint y: 200, endPoint x: 286, endPoint y: 200, distance: 141.8
click at [286, 200] on td "[STREET_ADDRESS]" at bounding box center [380, 202] width 207 height 20
click at [190, 24] on link "Home" at bounding box center [178, 20] width 44 height 19
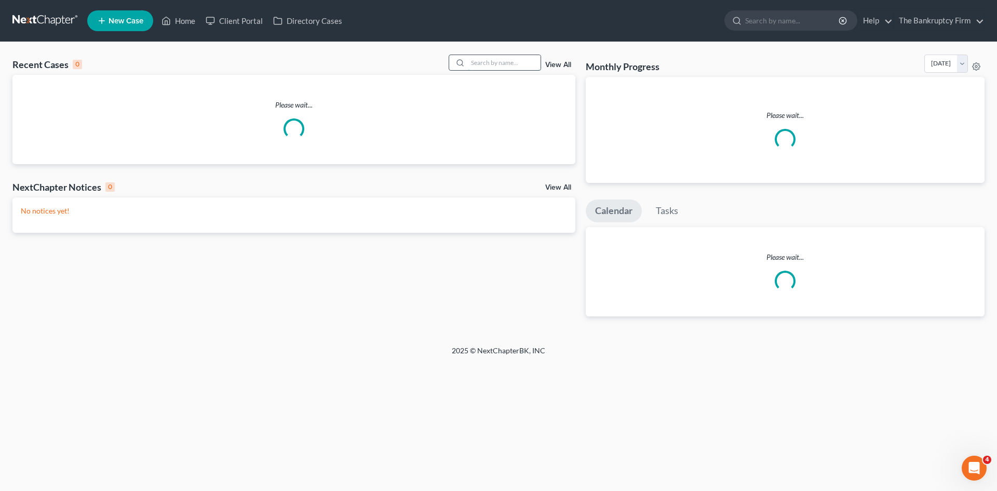
click at [472, 62] on input "search" at bounding box center [504, 62] width 73 height 15
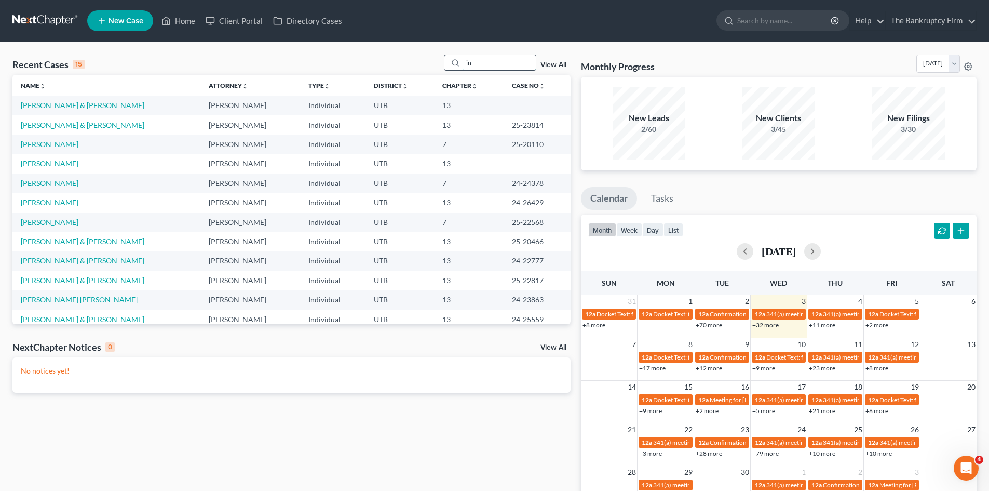
type input "i"
type input "king"
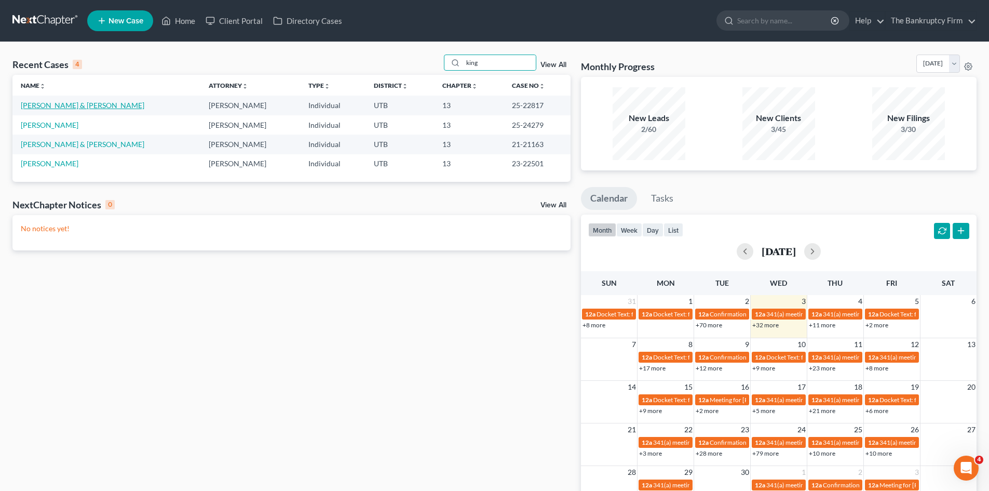
click at [25, 108] on link "[PERSON_NAME] & [PERSON_NAME]" at bounding box center [83, 105] width 124 height 9
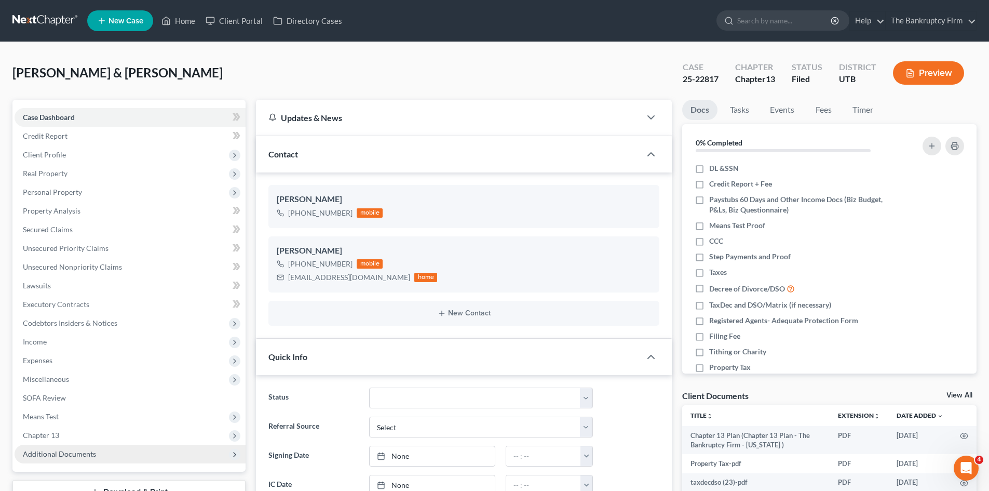
scroll to position [83, 0]
click at [49, 451] on span "Additional Documents" at bounding box center [59, 453] width 73 height 9
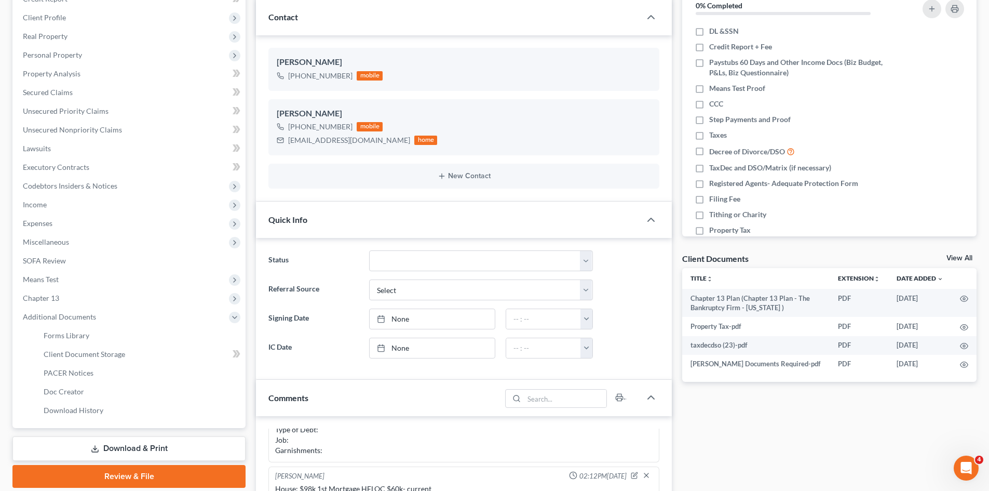
scroll to position [156, 0]
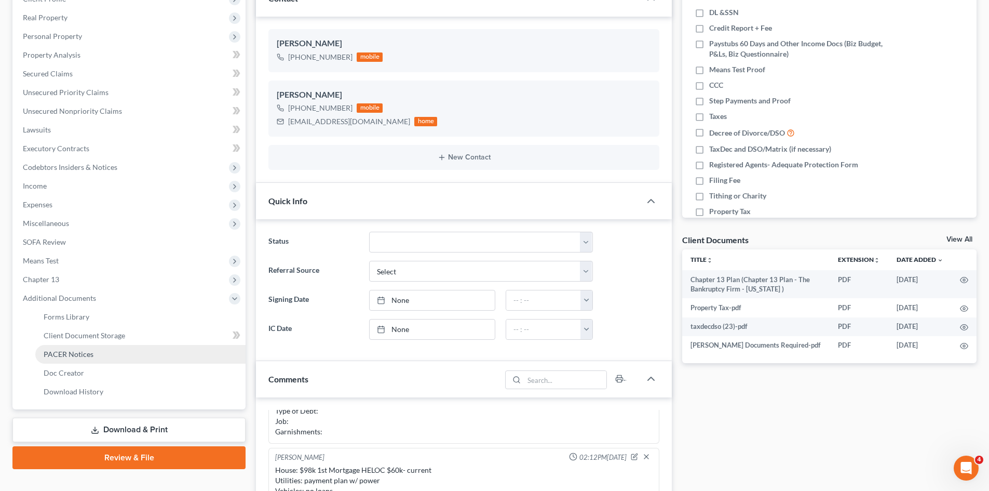
click at [69, 354] on span "PACER Notices" at bounding box center [69, 353] width 50 height 9
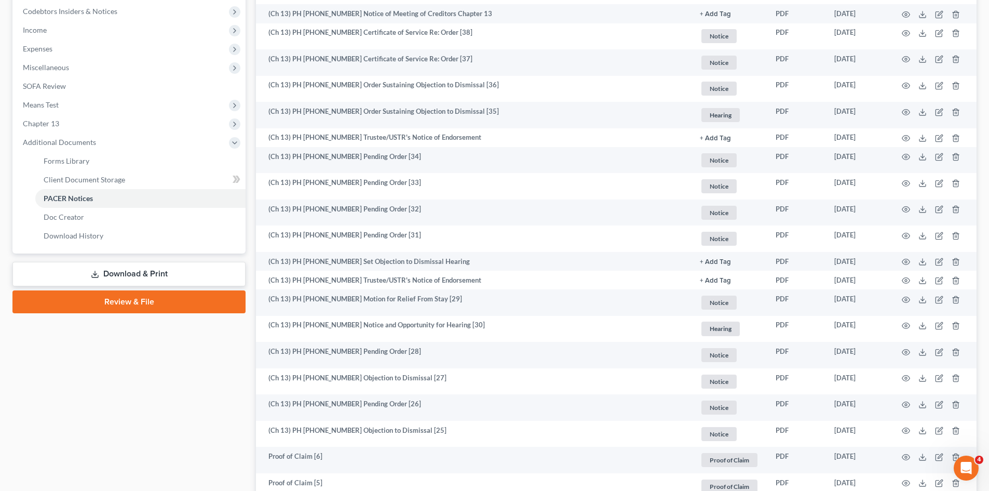
scroll to position [260, 0]
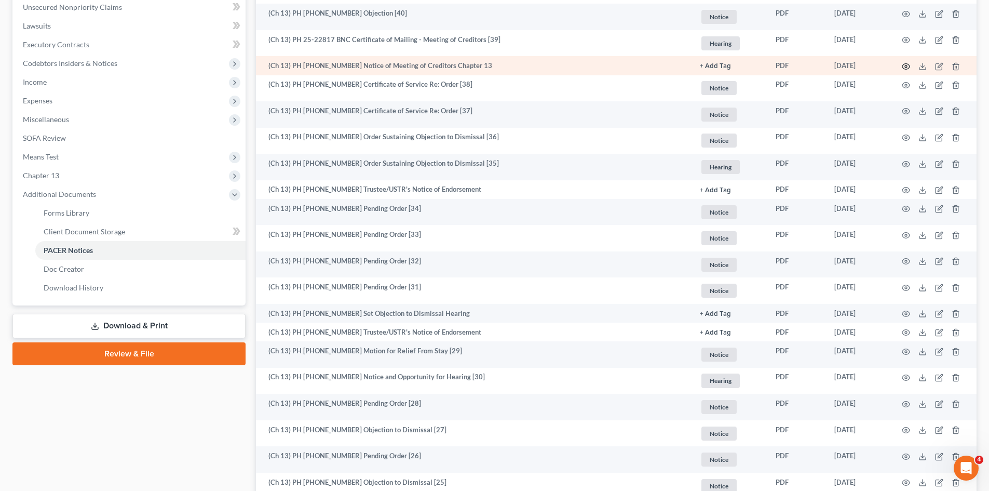
click at [907, 66] on circle "button" at bounding box center [906, 66] width 2 height 2
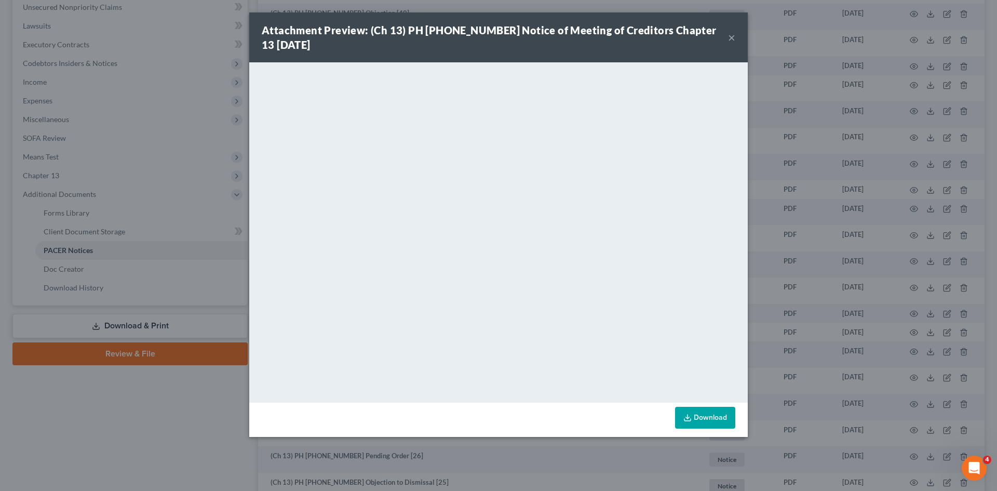
click at [731, 36] on button "×" at bounding box center [731, 37] width 7 height 12
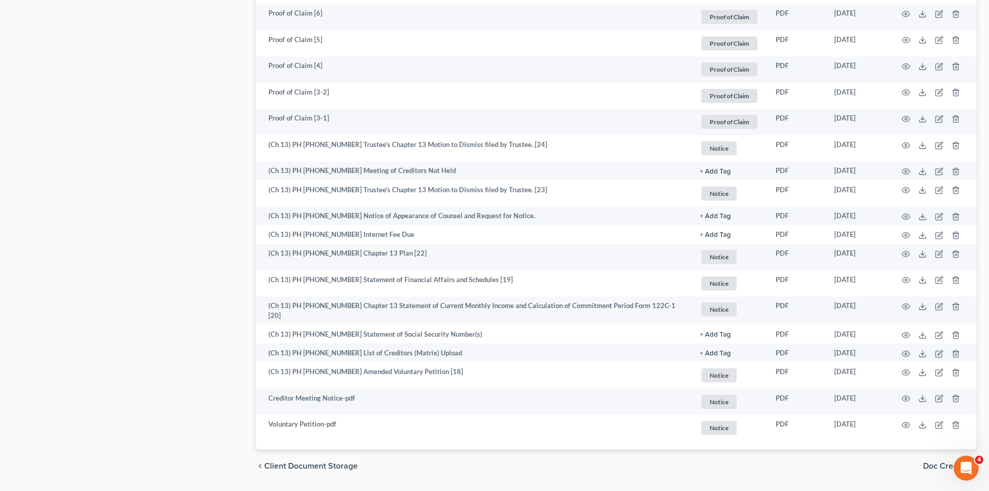
scroll to position [779, 0]
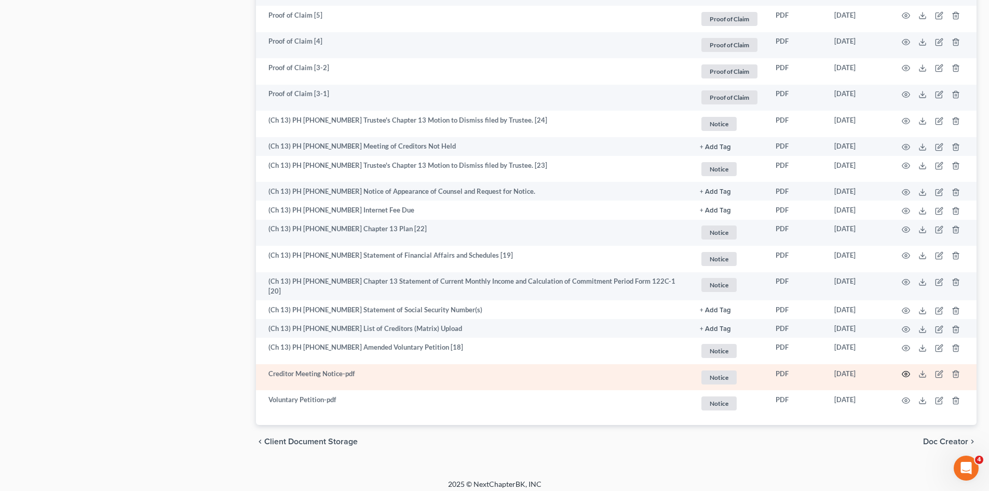
click at [906, 373] on circle "button" at bounding box center [906, 374] width 2 height 2
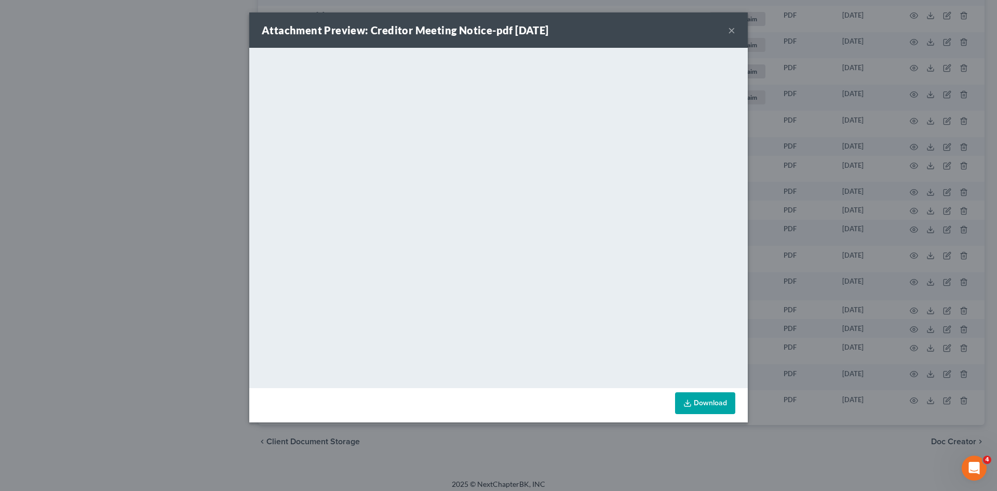
click at [732, 30] on button "×" at bounding box center [731, 30] width 7 height 12
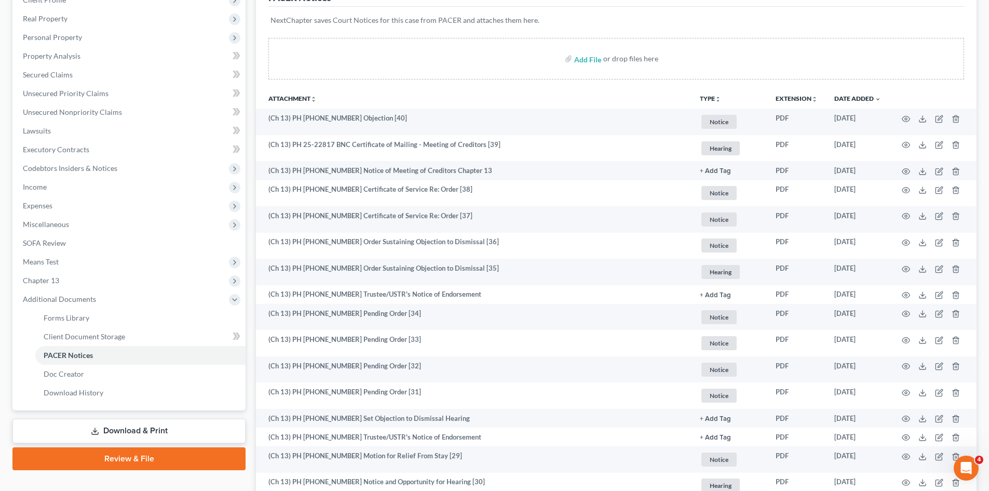
scroll to position [0, 0]
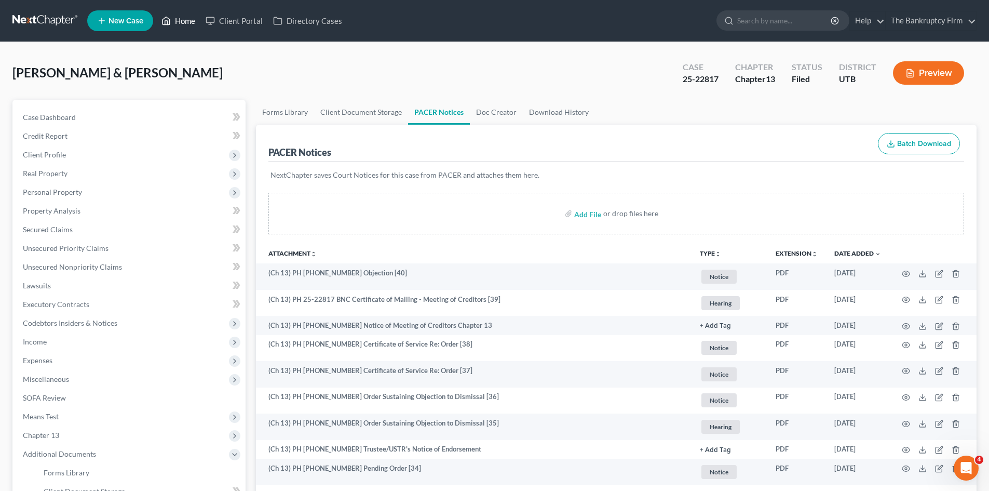
click at [185, 22] on link "Home" at bounding box center [178, 20] width 44 height 19
click at [185, 19] on link "Home" at bounding box center [178, 20] width 44 height 19
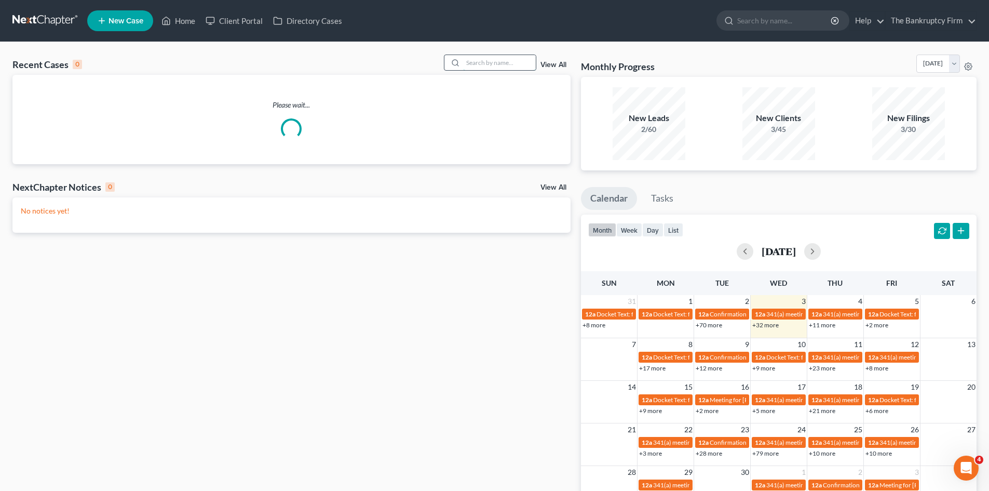
click at [501, 65] on input "search" at bounding box center [499, 62] width 73 height 15
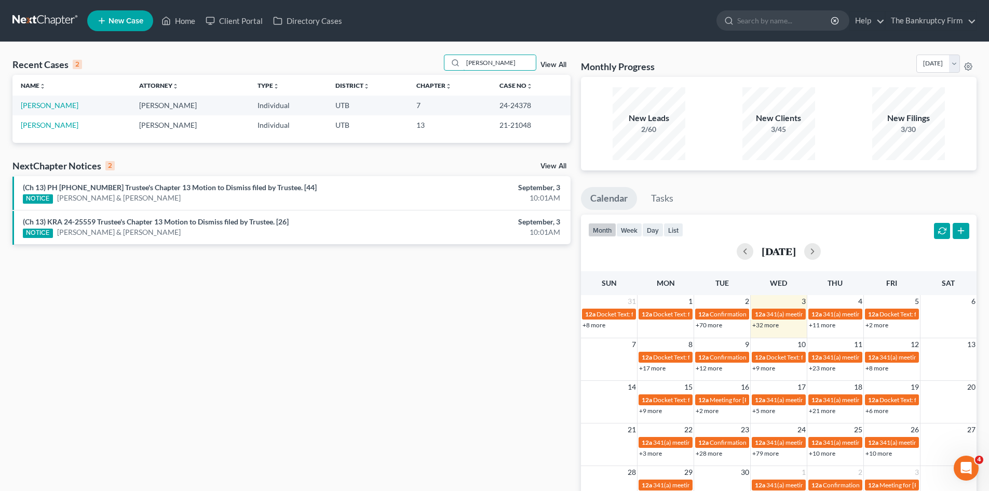
drag, startPoint x: 499, startPoint y: 64, endPoint x: 400, endPoint y: 62, distance: 98.7
click at [400, 62] on div "Recent Cases 2 [PERSON_NAME] View All" at bounding box center [291, 65] width 558 height 20
paste input "[PERSON_NAME]"
type input "[PERSON_NAME]"
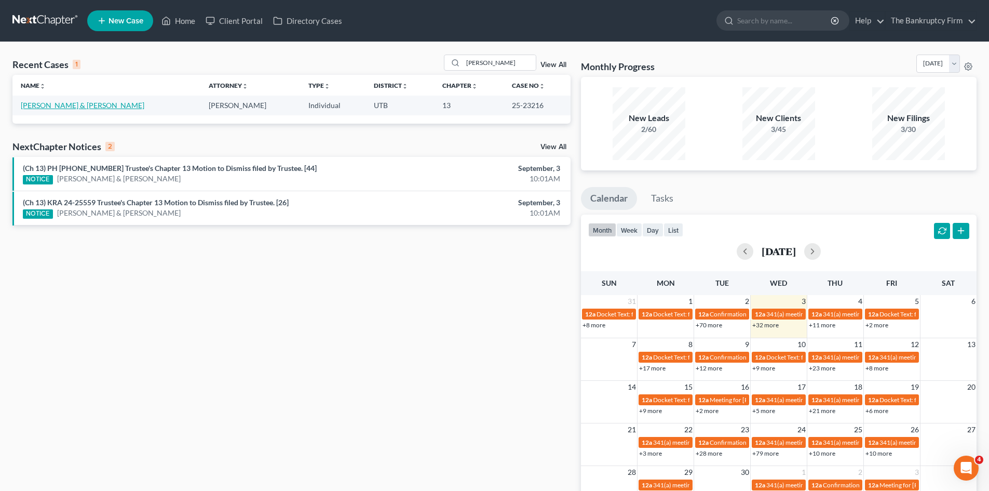
click at [42, 104] on link "[PERSON_NAME] & [PERSON_NAME]" at bounding box center [83, 105] width 124 height 9
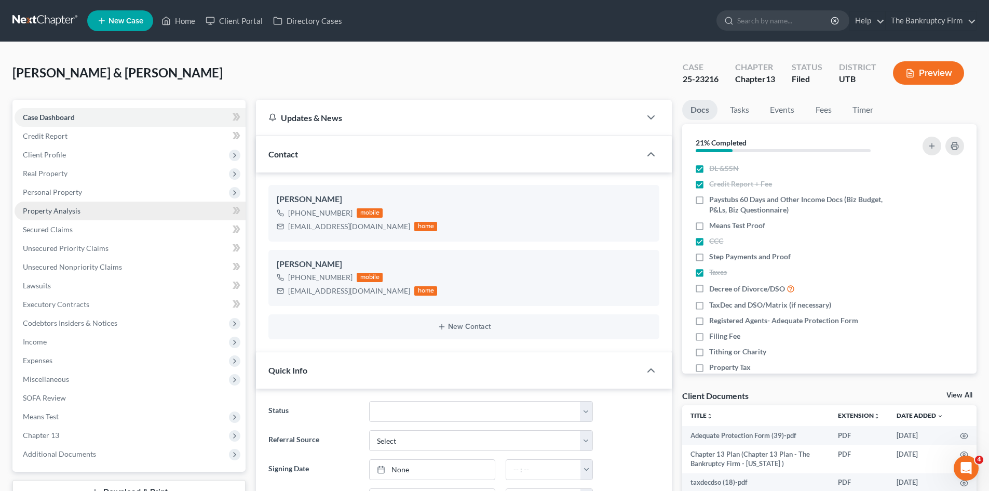
scroll to position [83, 0]
click at [53, 190] on span "Personal Property" at bounding box center [52, 191] width 59 height 9
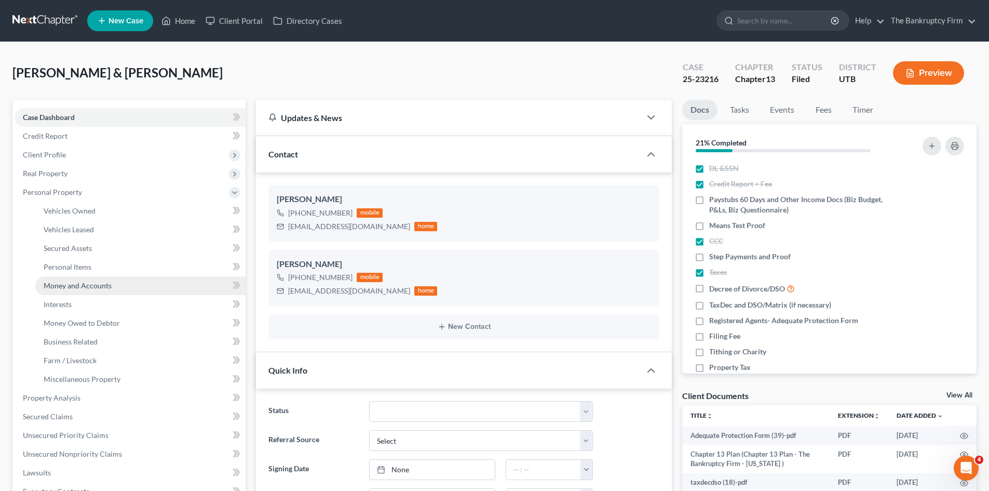
click at [93, 291] on link "Money and Accounts" at bounding box center [140, 285] width 210 height 19
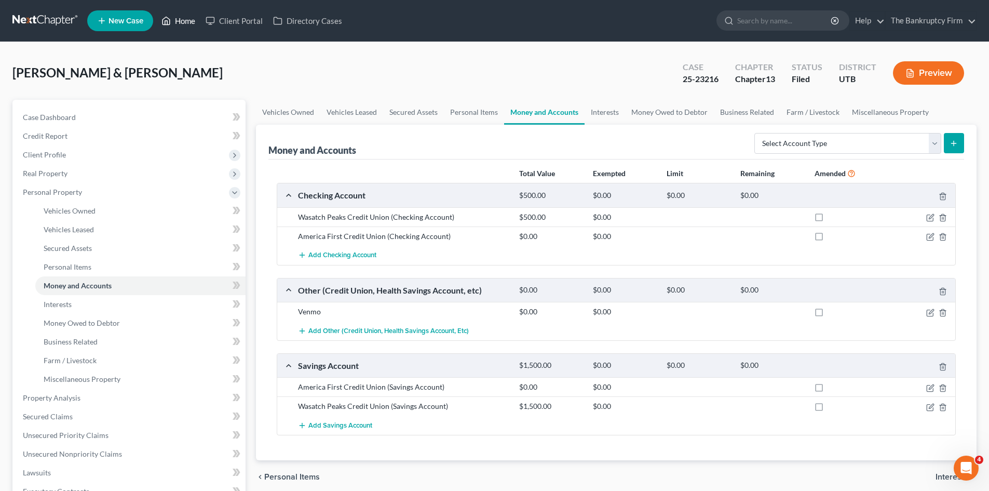
click at [184, 21] on link "Home" at bounding box center [178, 20] width 44 height 19
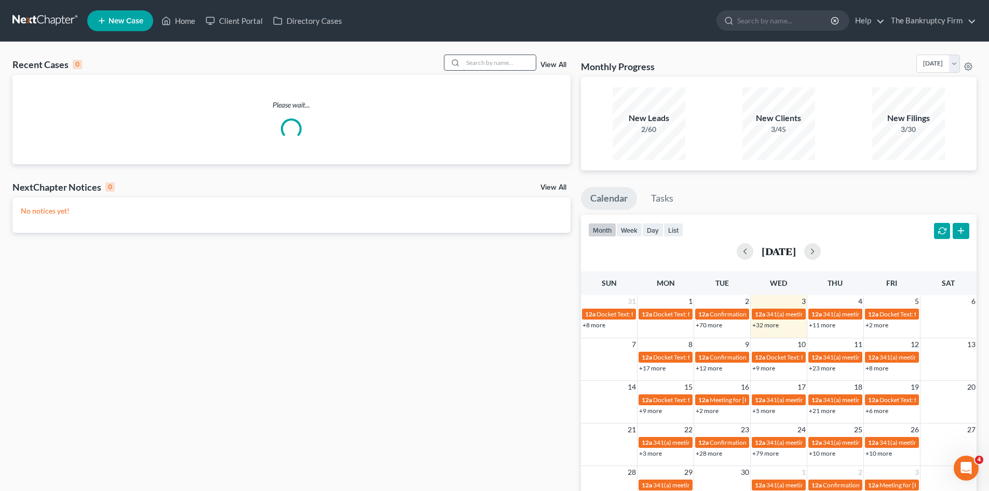
click at [488, 63] on input "search" at bounding box center [499, 62] width 73 height 15
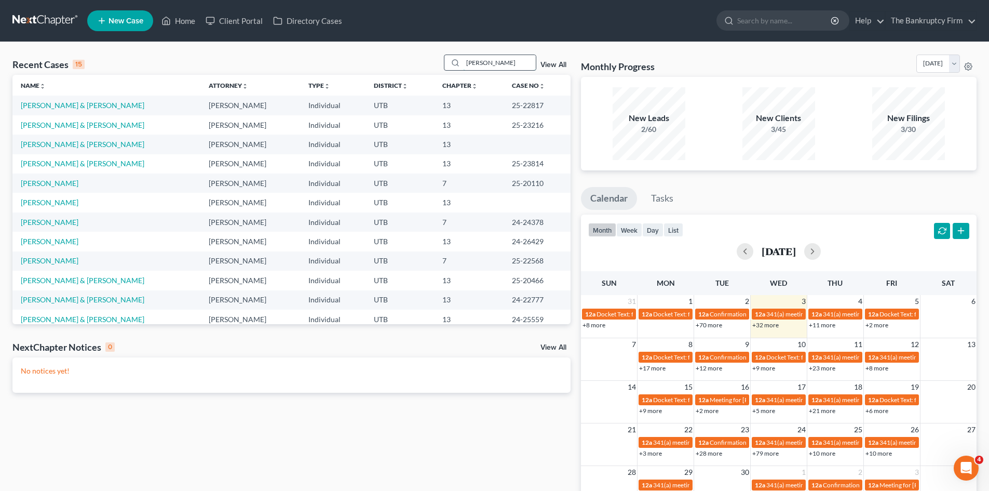
type input "[PERSON_NAME]"
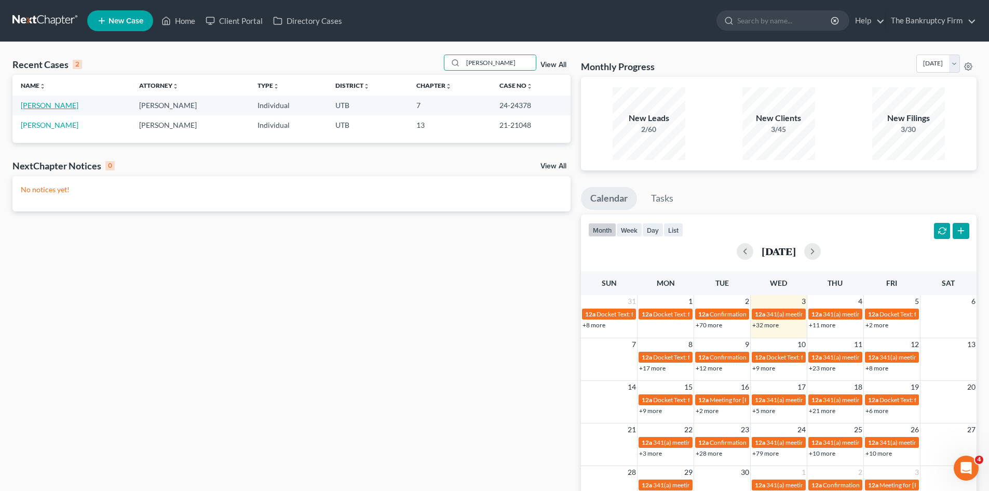
click at [45, 106] on link "[PERSON_NAME]" at bounding box center [50, 105] width 58 height 9
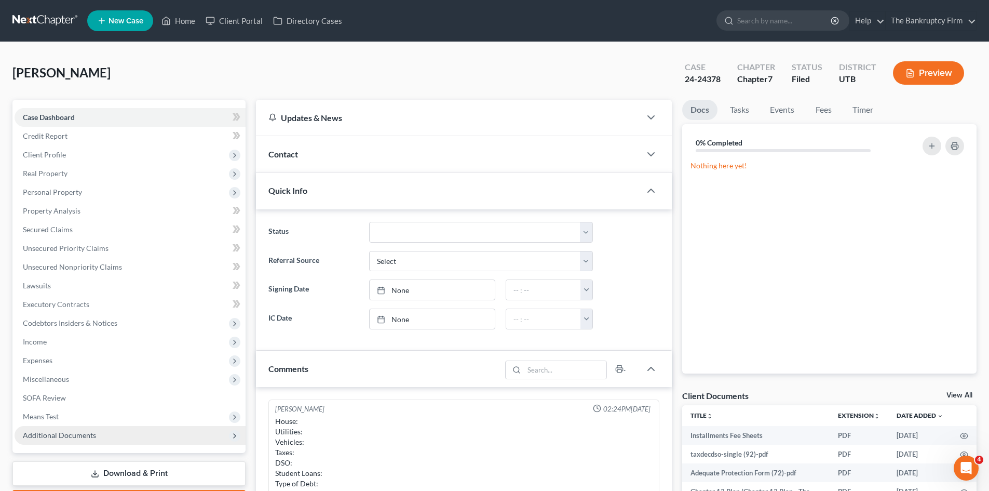
click at [72, 439] on span "Additional Documents" at bounding box center [59, 435] width 73 height 9
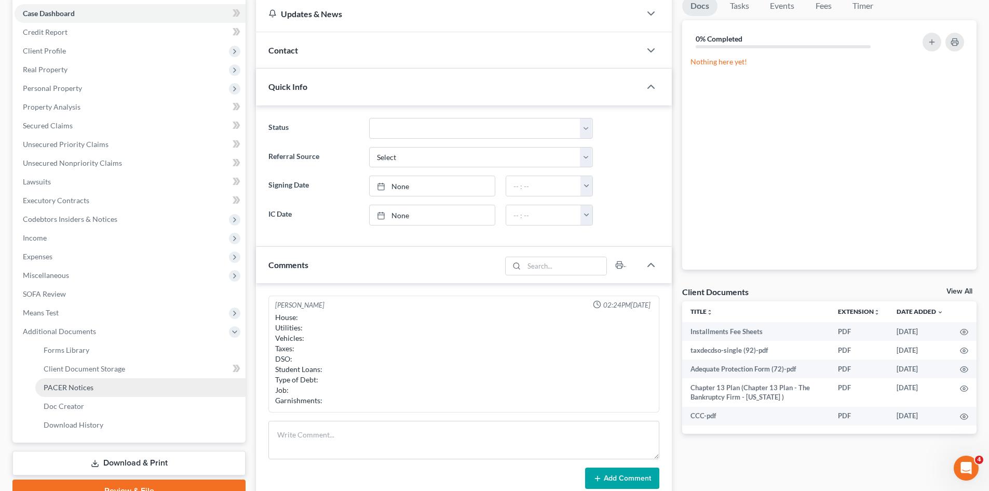
click at [85, 391] on span "PACER Notices" at bounding box center [69, 387] width 50 height 9
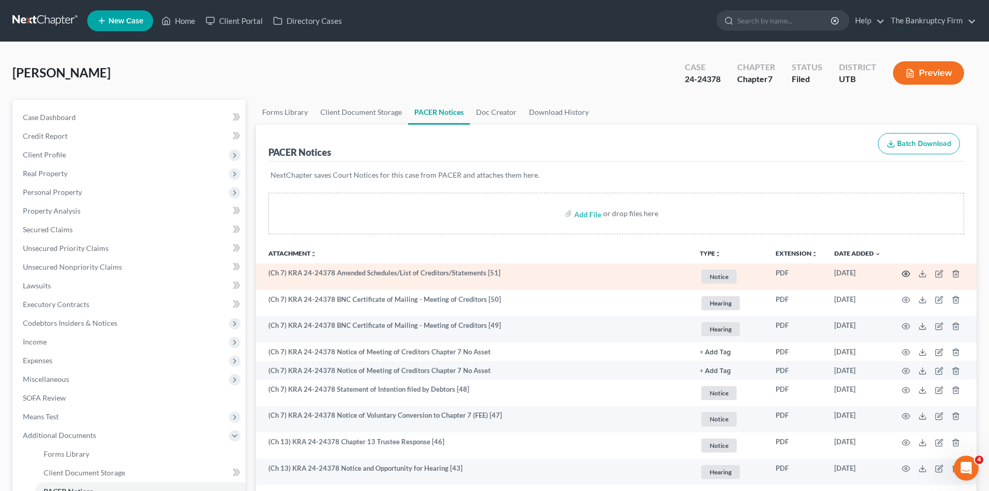
click at [905, 271] on icon "button" at bounding box center [907, 274] width 8 height 6
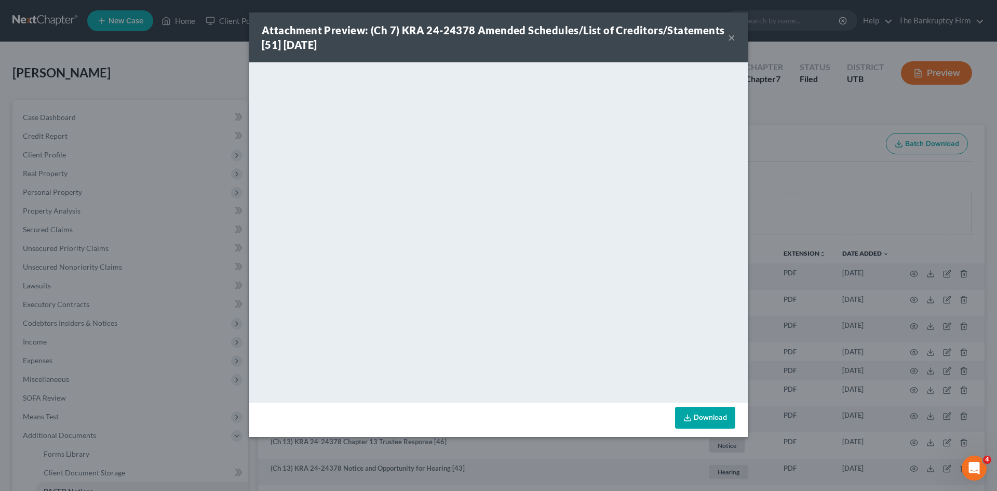
click at [731, 35] on button "×" at bounding box center [731, 37] width 7 height 12
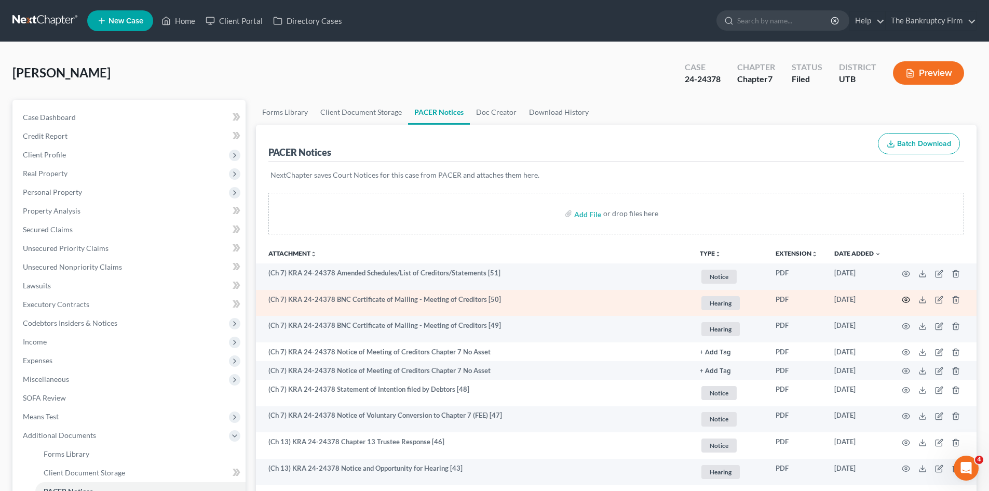
click at [906, 300] on icon "button" at bounding box center [906, 299] width 8 height 8
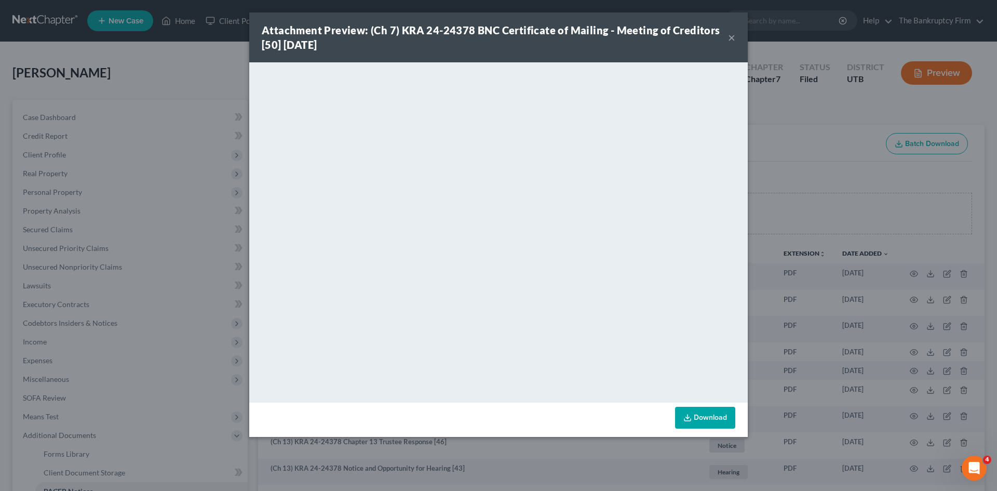
click at [733, 35] on button "×" at bounding box center [731, 37] width 7 height 12
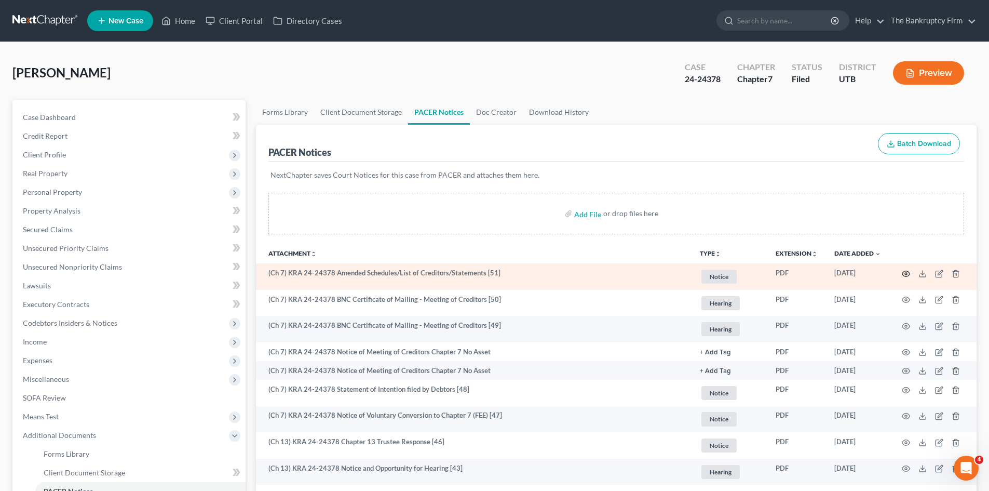
click at [905, 274] on icon "button" at bounding box center [906, 274] width 8 height 8
